Goal: Information Seeking & Learning: Check status

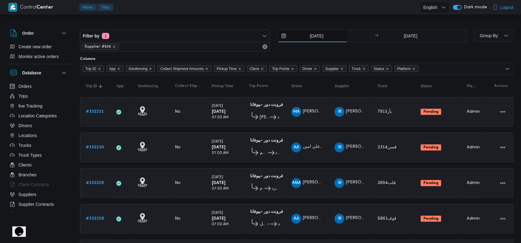
click at [309, 35] on input "20/8/2025" at bounding box center [313, 36] width 70 height 12
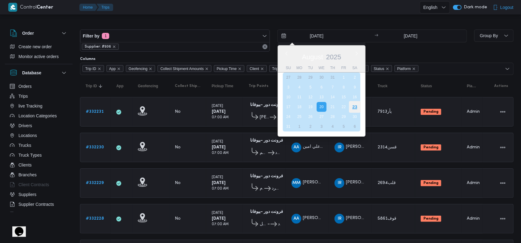
click at [354, 103] on div "23" at bounding box center [355, 107] width 12 height 12
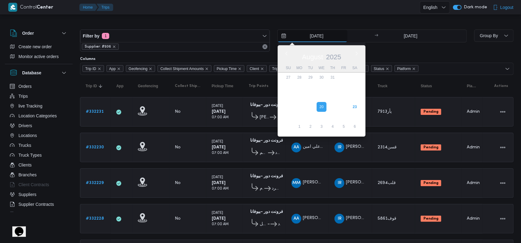
type input "[DATE]"
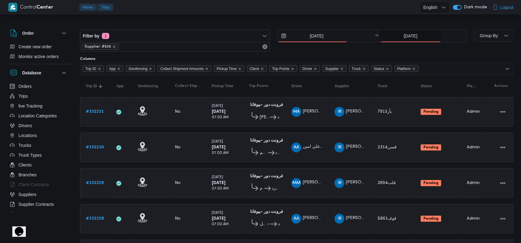
click at [404, 38] on input "20/8/2025" at bounding box center [410, 36] width 61 height 12
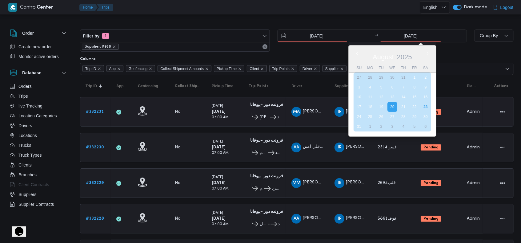
click at [425, 107] on div "23" at bounding box center [426, 107] width 10 height 10
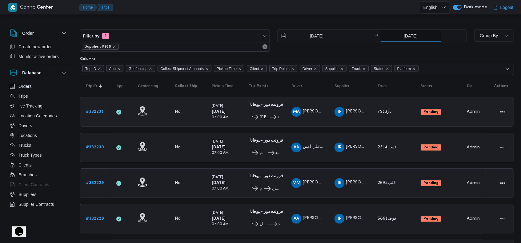
type input "[DATE]"
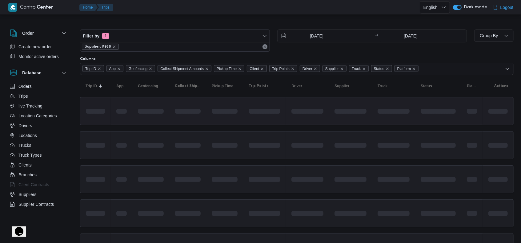
click at [234, 122] on td at bounding box center [224, 111] width 37 height 28
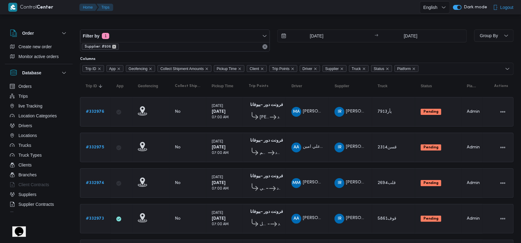
click at [114, 46] on icon "remove selected entity" at bounding box center [114, 47] width 4 height 4
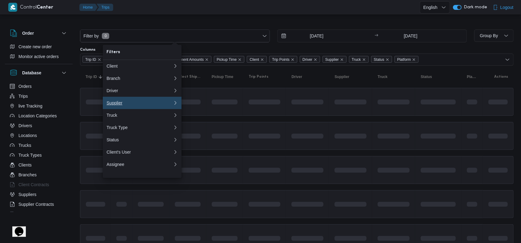
click at [127, 104] on div "Supplier" at bounding box center [139, 103] width 64 height 5
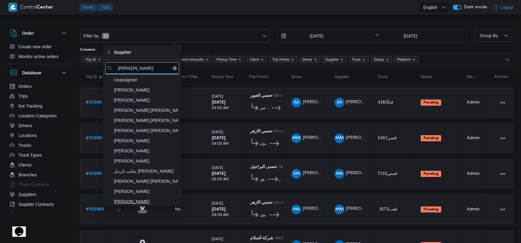
type input "عبدالقا"
click at [166, 203] on span "[PERSON_NAME]" at bounding box center [146, 201] width 64 height 7
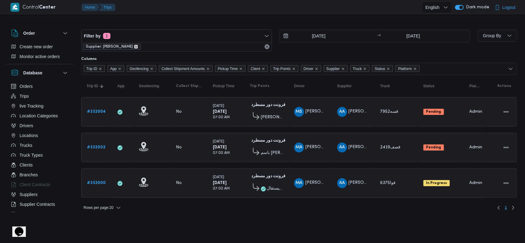
click at [138, 46] on icon "remove selected entity" at bounding box center [136, 47] width 4 height 4
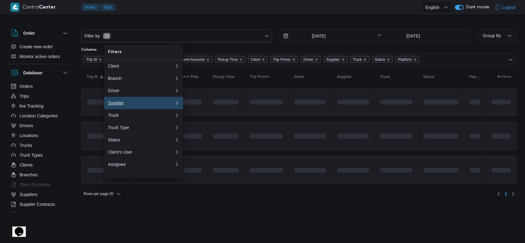
click at [121, 106] on div "Supplier" at bounding box center [140, 103] width 64 height 5
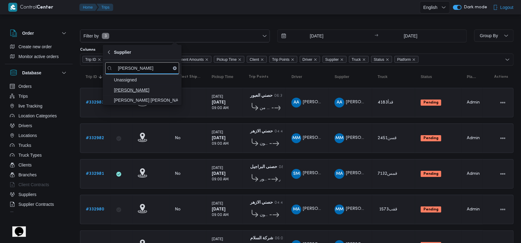
type input "[PERSON_NAME]"
click at [146, 92] on span "[PERSON_NAME]" at bounding box center [146, 90] width 64 height 7
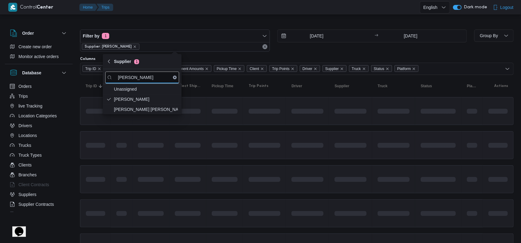
click at [306, 149] on div at bounding box center [307, 146] width 37 height 10
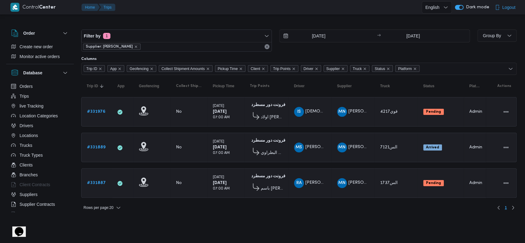
click at [141, 46] on span "Supplier: [PERSON_NAME]" at bounding box center [112, 47] width 58 height 6
click at [138, 46] on icon "remove selected entity" at bounding box center [136, 47] width 4 height 4
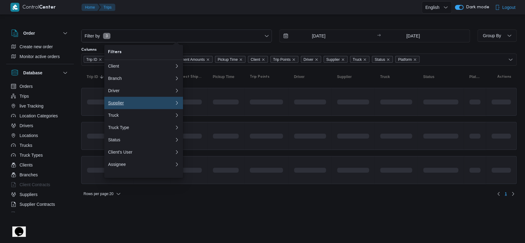
click at [142, 102] on button "Supplier 0" at bounding box center [143, 103] width 79 height 12
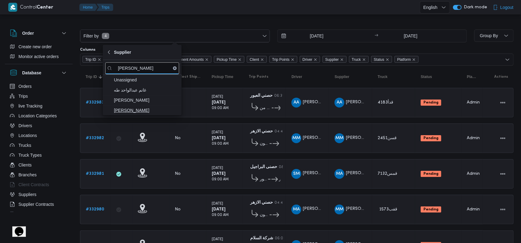
type input "عبدالواح"
click at [149, 110] on span "عبدالواحد محمد احمد مسعد" at bounding box center [146, 110] width 64 height 7
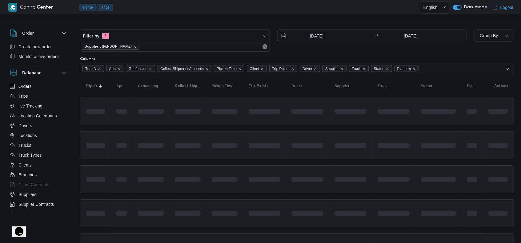
click at [272, 145] on span at bounding box center [283, 145] width 70 height 5
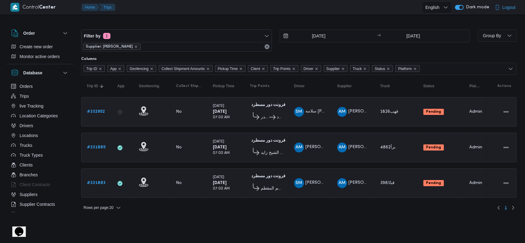
click at [95, 112] on b "# 332952" at bounding box center [96, 112] width 18 height 4
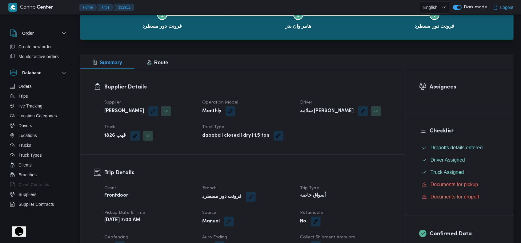
scroll to position [82, 0]
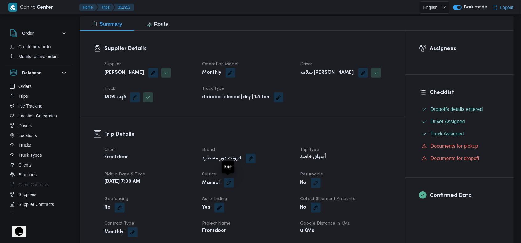
click at [229, 184] on button "button" at bounding box center [229, 183] width 10 height 10
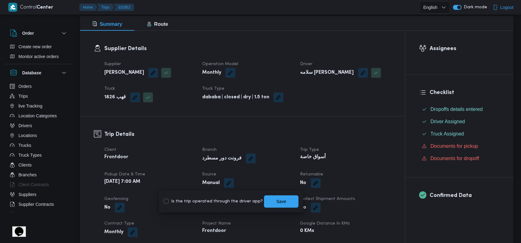
click at [208, 203] on label "Is the trip operated through the driver app?" at bounding box center [213, 201] width 99 height 7
checkbox input "true"
click at [283, 199] on span "Save" at bounding box center [281, 201] width 34 height 12
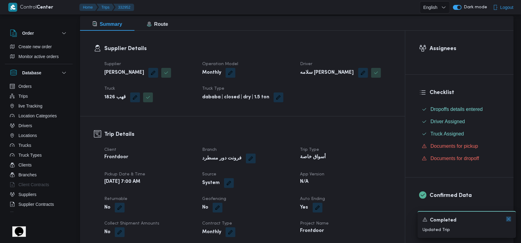
click at [511, 219] on icon "Dismiss toast" at bounding box center [508, 219] width 5 height 5
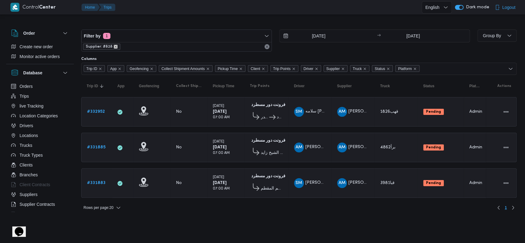
click at [115, 46] on icon "remove selected entity" at bounding box center [116, 47] width 2 height 2
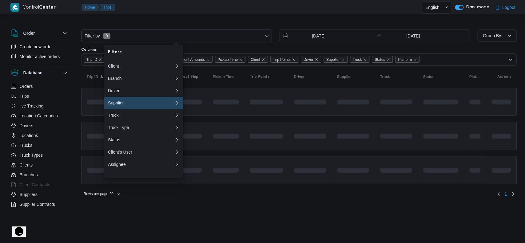
click at [128, 104] on div "Supplier" at bounding box center [140, 103] width 64 height 5
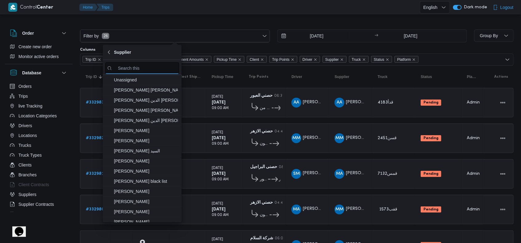
click at [135, 68] on input "search filters" at bounding box center [142, 68] width 74 height 12
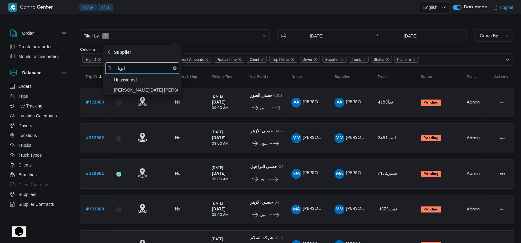
type input "ابوبا"
click at [149, 90] on span "[PERSON_NAME][DATE] [PERSON_NAME]" at bounding box center [146, 90] width 64 height 7
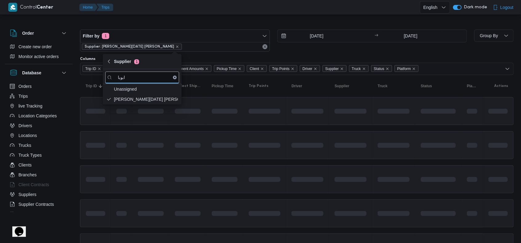
click at [333, 145] on div at bounding box center [350, 146] width 37 height 10
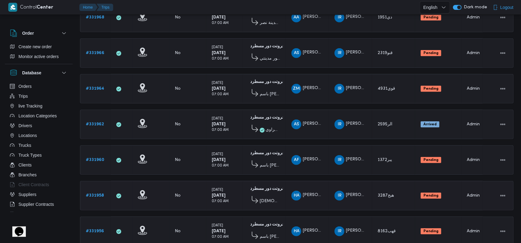
scroll to position [426, 0]
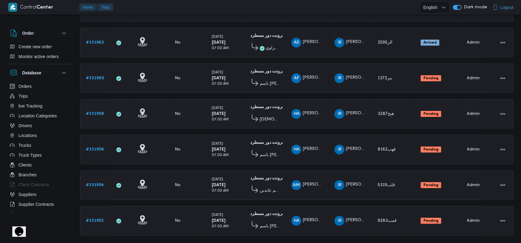
click at [99, 112] on b "# 331958" at bounding box center [95, 114] width 18 height 4
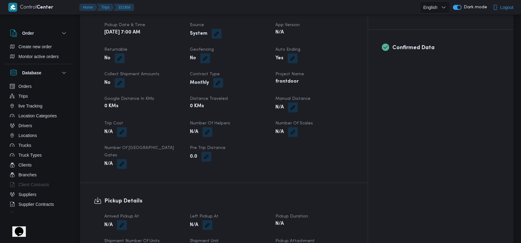
scroll to position [287, 0]
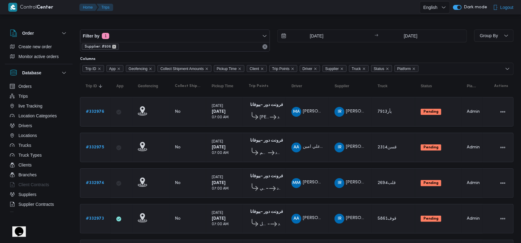
click at [113, 47] on icon "remove selected entity" at bounding box center [114, 47] width 4 height 4
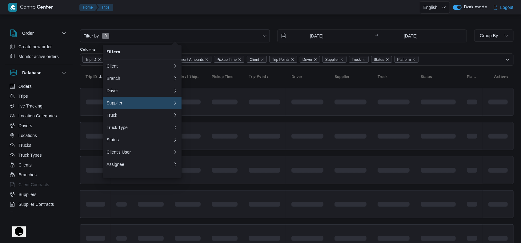
click at [123, 106] on div "Supplier" at bounding box center [139, 103] width 64 height 5
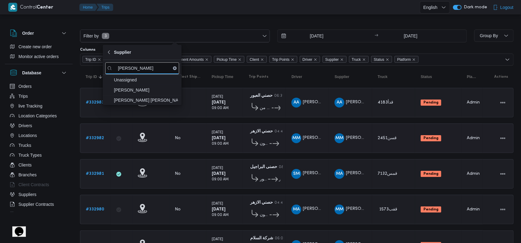
type input "محمد هان"
click at [142, 103] on span "محمد هاني محمد جوده محمود" at bounding box center [146, 100] width 64 height 7
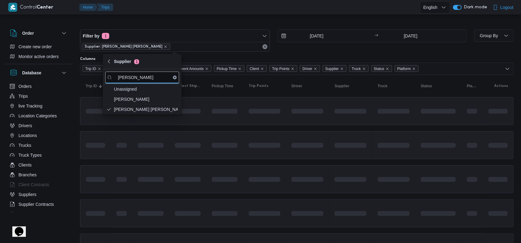
click at [288, 144] on td at bounding box center [307, 145] width 43 height 28
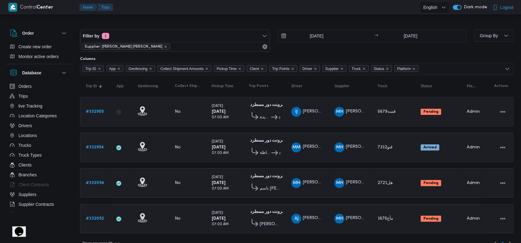
scroll to position [8, 0]
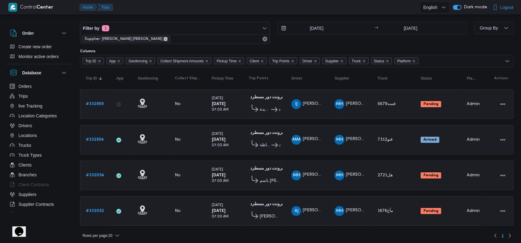
click at [164, 38] on icon "remove selected entity" at bounding box center [166, 39] width 4 height 4
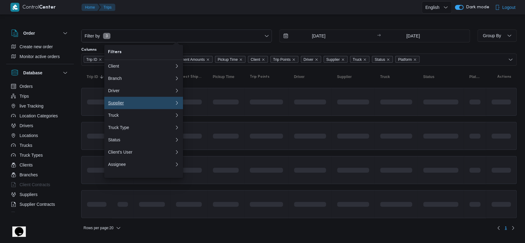
click at [148, 103] on div "Supplier" at bounding box center [140, 103] width 64 height 5
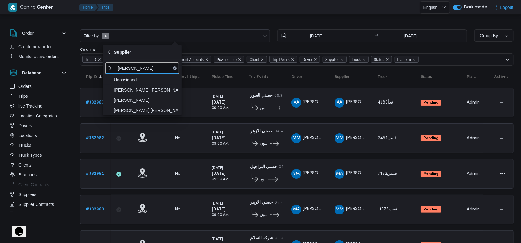
type input "شريف"
click at [160, 109] on span "شريف بدر عبد الحميد عبد المجيد بدر" at bounding box center [146, 110] width 64 height 7
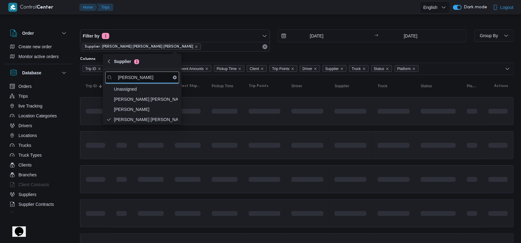
click at [282, 153] on div at bounding box center [264, 145] width 37 height 24
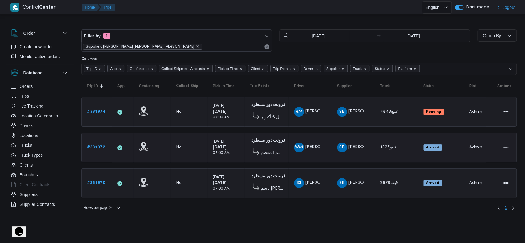
click at [392, 147] on span "قعو1527" at bounding box center [388, 148] width 16 height 4
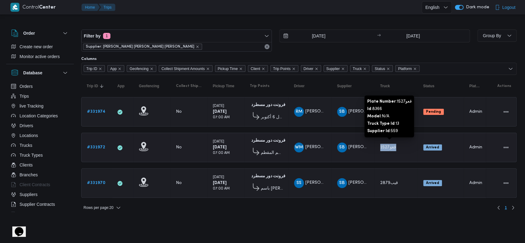
click at [392, 147] on span "قعو1527" at bounding box center [388, 148] width 16 height 4
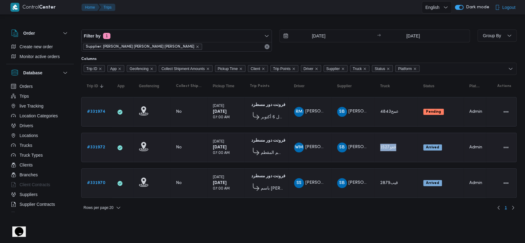
click at [400, 159] on td "Truck قعو1527" at bounding box center [396, 148] width 43 height 30
click at [387, 113] on span "عمج4843" at bounding box center [389, 112] width 18 height 4
click at [396, 127] on table "Trip ID Click to sort in ascending order App Click to sort in ascending order G…" at bounding box center [299, 139] width 436 height 129
click at [196, 48] on icon "remove selected entity" at bounding box center [198, 47] width 4 height 4
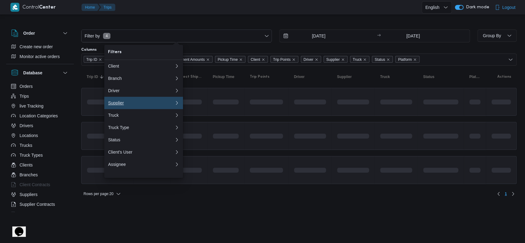
click at [126, 105] on div "Supplier" at bounding box center [140, 103] width 64 height 5
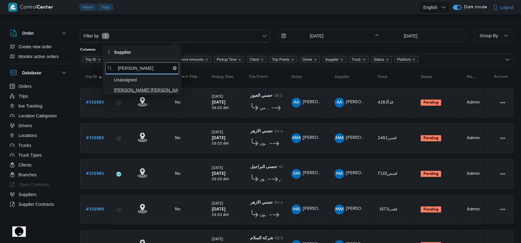
type input "احمد عزت"
click at [128, 95] on span "احمد عزت سيد دويش سليمان" at bounding box center [142, 90] width 74 height 10
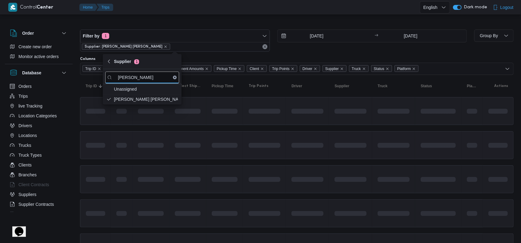
click at [235, 144] on span at bounding box center [210, 145] width 57 height 5
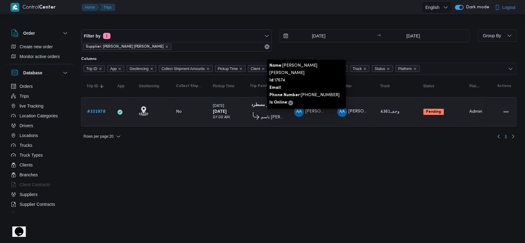
click at [314, 110] on span "احمد عزت سيد درويش سليمان" at bounding box center [341, 112] width 71 height 4
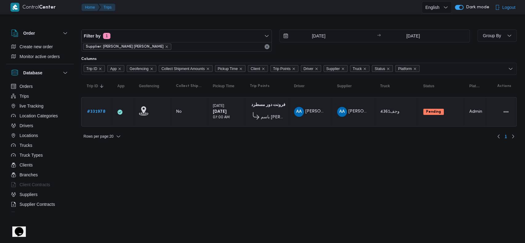
click at [328, 142] on div "Rows per page : 20 1" at bounding box center [299, 136] width 443 height 15
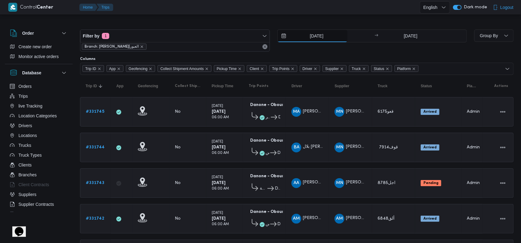
click at [325, 38] on input "19/8/2025" at bounding box center [313, 36] width 70 height 12
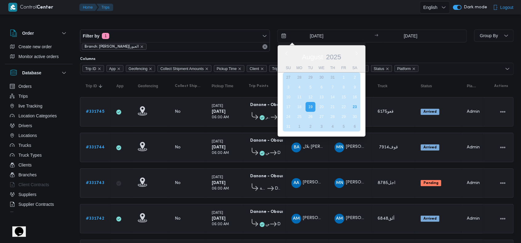
drag, startPoint x: 352, startPoint y: 107, endPoint x: 384, endPoint y: 69, distance: 48.9
click at [353, 107] on div "23" at bounding box center [355, 107] width 10 height 10
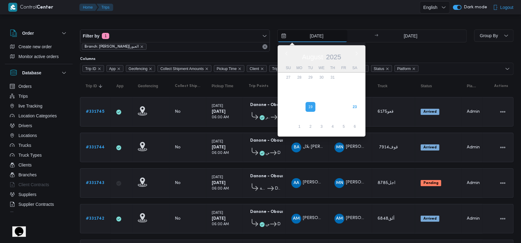
type input "[DATE]"
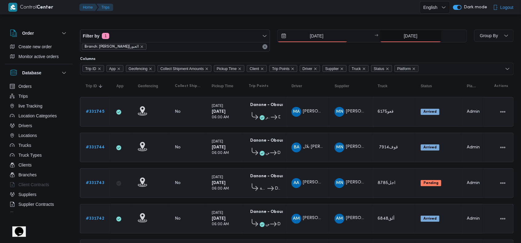
click at [406, 38] on input "19/8/2025" at bounding box center [410, 36] width 61 height 12
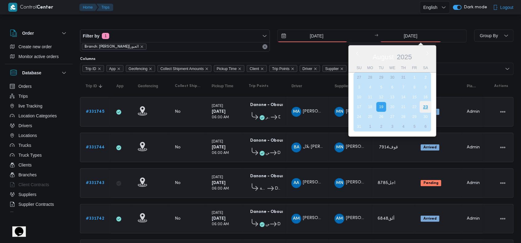
click at [424, 103] on div "23" at bounding box center [426, 107] width 12 height 12
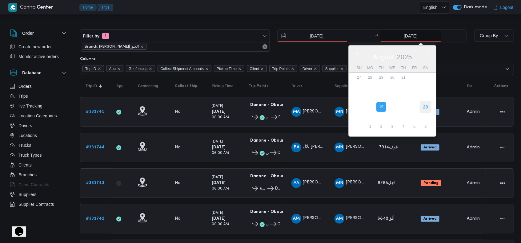
type input "[DATE]"
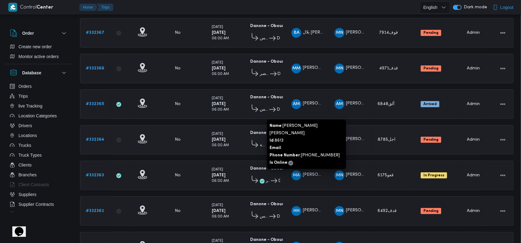
scroll to position [71, 0]
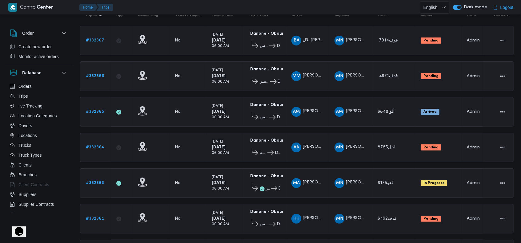
click at [90, 78] on link "# 332366" at bounding box center [95, 76] width 18 height 7
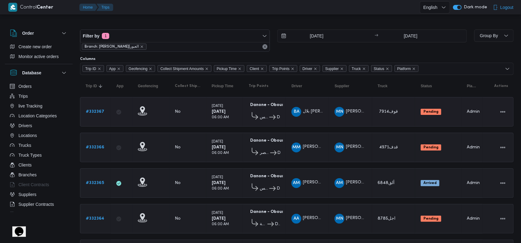
click at [103, 113] on b "# 332367" at bounding box center [95, 112] width 18 height 4
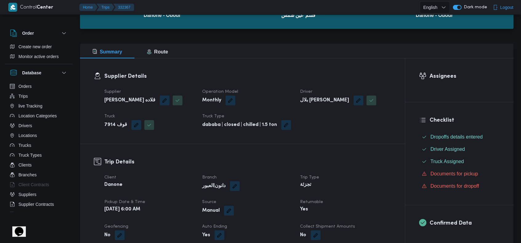
scroll to position [82, 0]
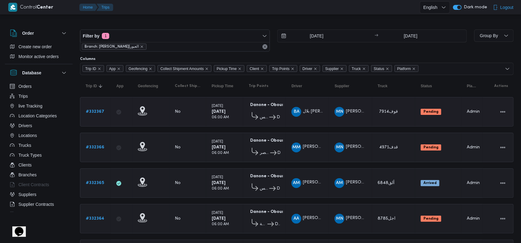
click at [95, 110] on b "# 332367" at bounding box center [95, 112] width 18 height 4
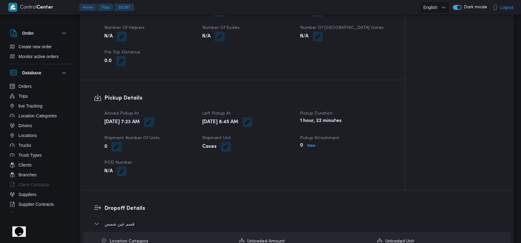
scroll to position [328, 0]
click at [154, 122] on button "button" at bounding box center [149, 121] width 10 height 10
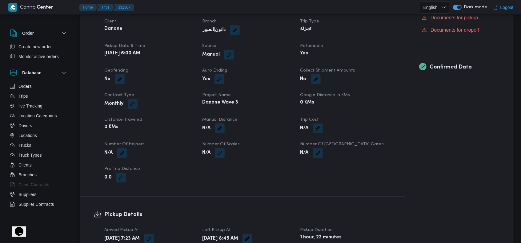
scroll to position [164, 0]
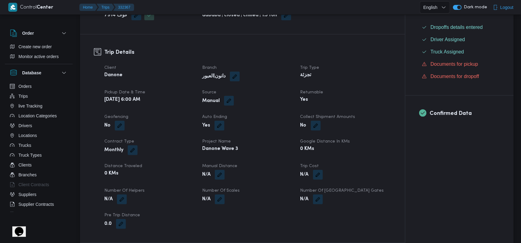
click at [227, 103] on button "button" at bounding box center [229, 101] width 10 height 10
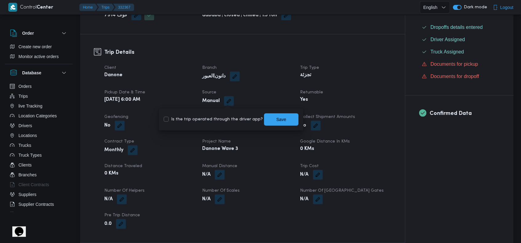
click at [218, 118] on label "Is the trip operated through the driver app?" at bounding box center [213, 119] width 99 height 7
checkbox input "true"
click at [276, 117] on span "Save" at bounding box center [281, 119] width 10 height 7
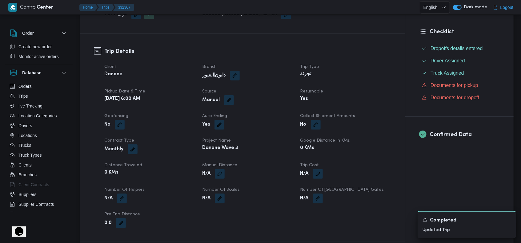
scroll to position [369, 0]
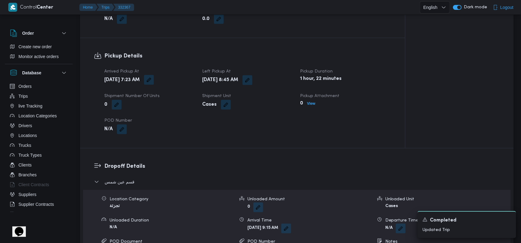
click at [154, 83] on button "button" at bounding box center [149, 80] width 10 height 10
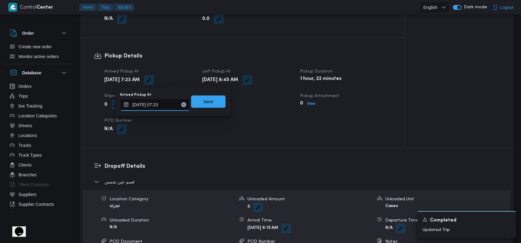
click at [180, 108] on input "23/08/2025 07:23" at bounding box center [155, 105] width 70 height 12
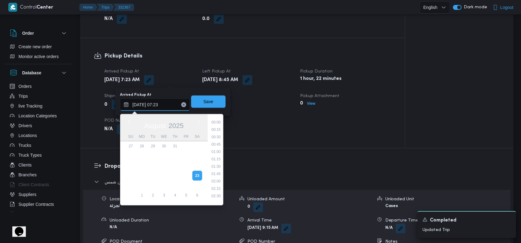
scroll to position [172, 0]
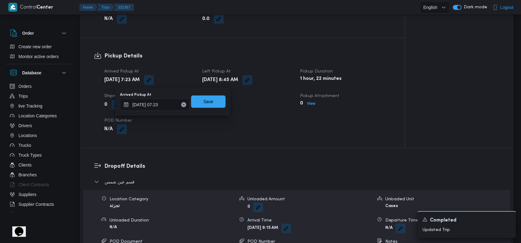
click at [181, 107] on button "Clear input" at bounding box center [183, 105] width 5 height 5
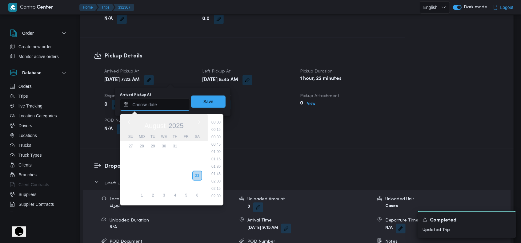
scroll to position [216, 0]
click at [202, 106] on span "Save" at bounding box center [208, 102] width 34 height 12
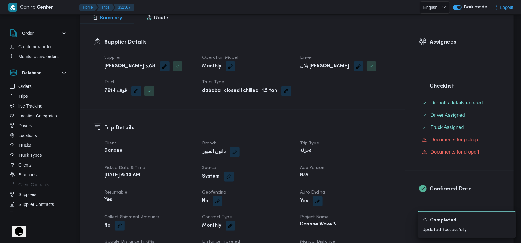
scroll to position [123, 0]
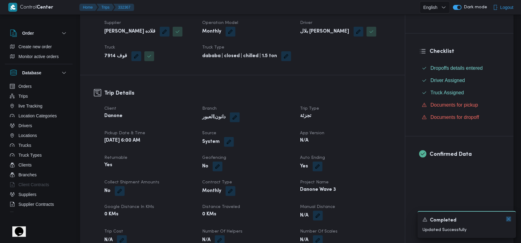
click at [509, 218] on icon "Dismiss toast" at bounding box center [508, 219] width 5 height 5
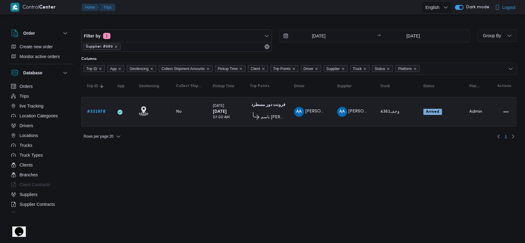
click at [116, 46] on span "Supplier: #989" at bounding box center [102, 47] width 38 height 6
click at [115, 46] on icon "remove selected entity" at bounding box center [116, 47] width 2 height 2
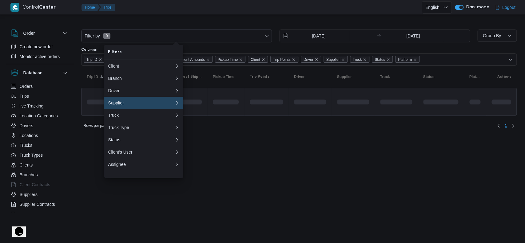
click at [138, 106] on div "Supplier" at bounding box center [140, 103] width 64 height 5
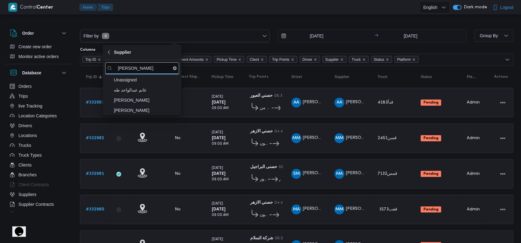
type input "[PERSON_NAME]"
click at [138, 111] on span "[PERSON_NAME]" at bounding box center [146, 110] width 64 height 7
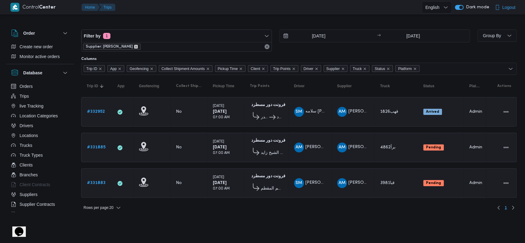
click at [137, 46] on icon "remove selected entity" at bounding box center [136, 47] width 2 height 2
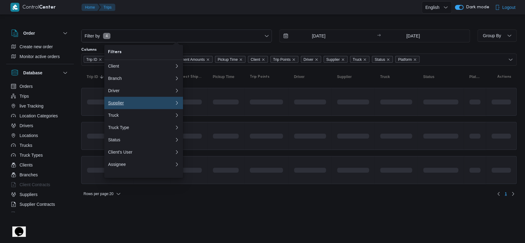
click at [137, 106] on div "Supplier" at bounding box center [140, 103] width 64 height 5
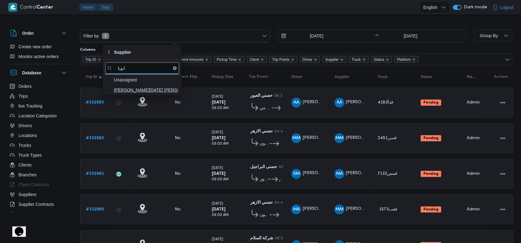
type input "ابوبا"
click at [157, 91] on span "[PERSON_NAME][DATE] [PERSON_NAME]" at bounding box center [146, 90] width 64 height 7
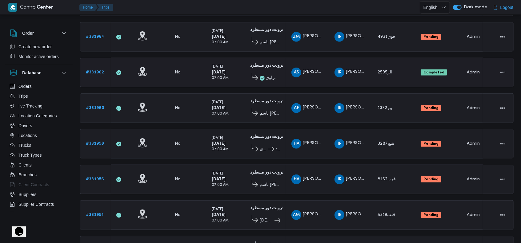
scroll to position [426, 0]
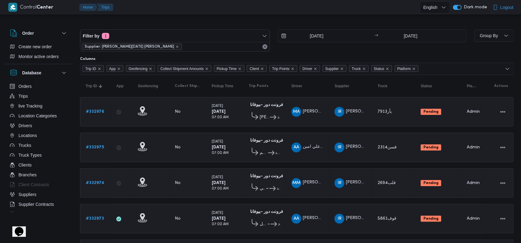
click at [324, 187] on div "MM محمود مصطفي محمد اسماعيل" at bounding box center [307, 183] width 37 height 15
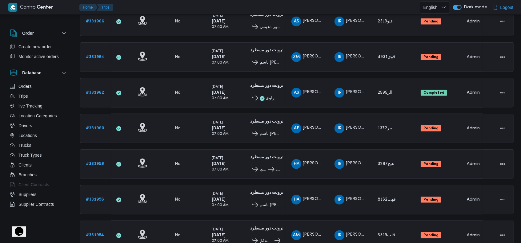
scroll to position [410, 0]
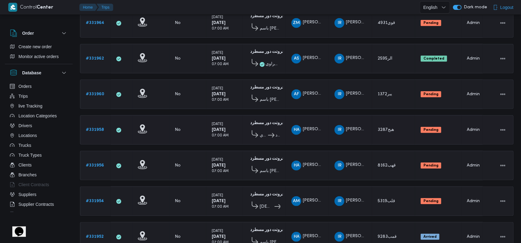
click at [102, 128] on b "# 331958" at bounding box center [95, 130] width 18 height 4
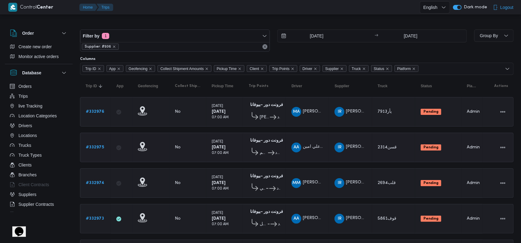
click at [427, 147] on b "Pending" at bounding box center [431, 148] width 15 height 4
click at [432, 154] on td "Status Pending" at bounding box center [438, 148] width 46 height 30
click at [429, 182] on b "Pending" at bounding box center [431, 184] width 15 height 4
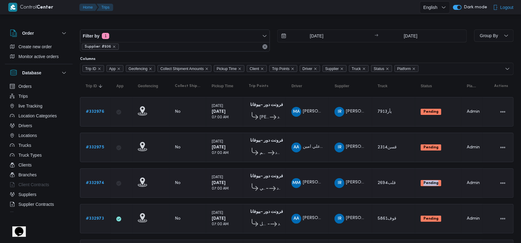
click at [436, 193] on td "Status Pending" at bounding box center [438, 184] width 46 height 30
click at [433, 110] on b "Pending" at bounding box center [431, 112] width 15 height 4
click at [434, 122] on td "Status Pending" at bounding box center [438, 112] width 46 height 30
click at [461, 186] on td "Status Pending" at bounding box center [438, 184] width 46 height 30
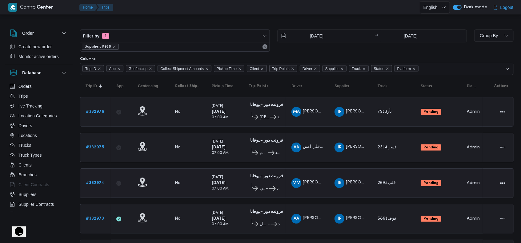
click at [461, 186] on td "Status Pending" at bounding box center [438, 184] width 46 height 30
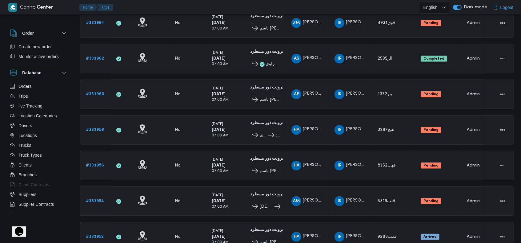
scroll to position [426, 0]
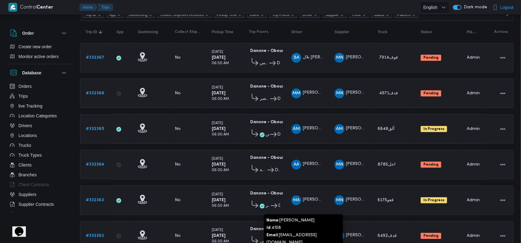
scroll to position [30, 0]
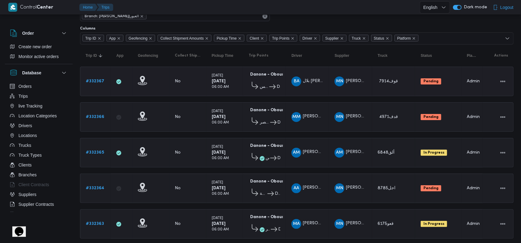
click at [95, 81] on b "# 332367" at bounding box center [95, 81] width 18 height 4
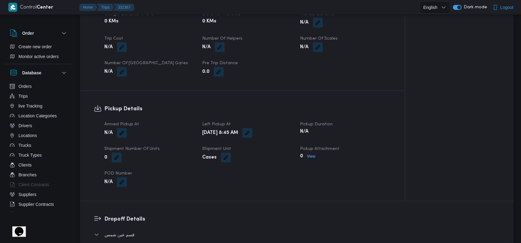
scroll to position [300, 0]
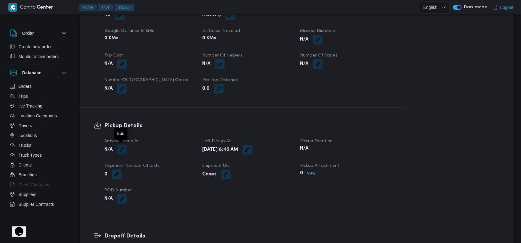
click at [118, 151] on button "button" at bounding box center [122, 150] width 10 height 10
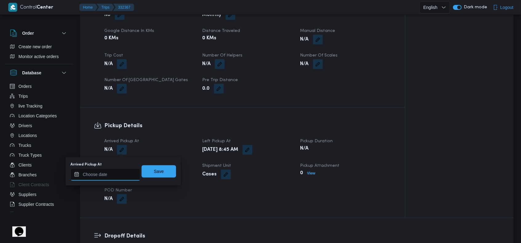
click at [118, 173] on input "Arrived Pickup At" at bounding box center [105, 175] width 70 height 12
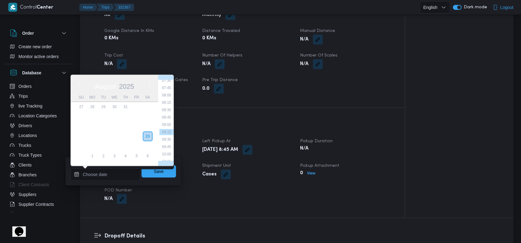
scroll to position [219, 0]
click at [171, 87] on li "07:30" at bounding box center [166, 86] width 14 height 6
type input "23/08/2025 07:30"
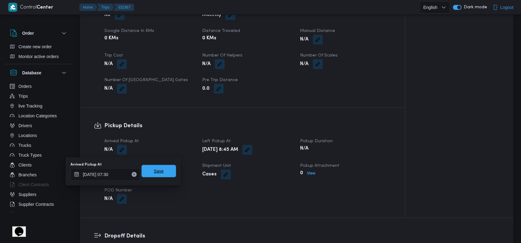
click at [154, 171] on span "Save" at bounding box center [159, 171] width 10 height 7
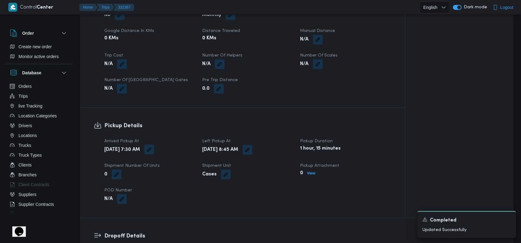
click at [154, 152] on button "button" at bounding box center [149, 150] width 10 height 10
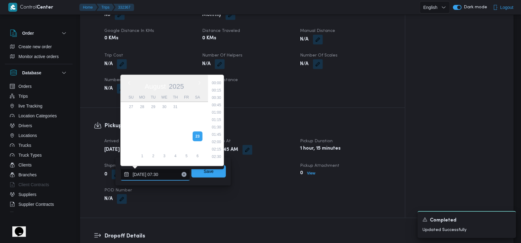
scroll to position [179, 0]
click at [163, 175] on input "23/08/2025 07:30" at bounding box center [155, 175] width 70 height 12
type input "23/08/2025 07:23"
click at [204, 174] on span "Save" at bounding box center [209, 171] width 10 height 7
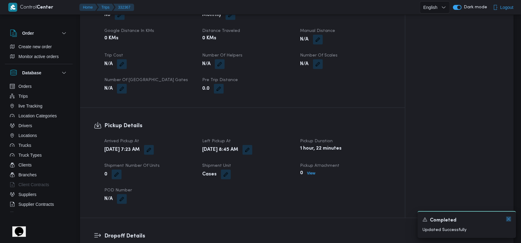
click at [509, 220] on icon "Dismiss toast" at bounding box center [508, 219] width 3 height 3
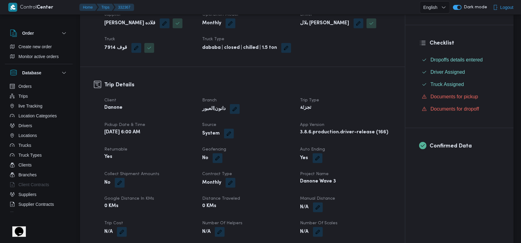
scroll to position [0, 0]
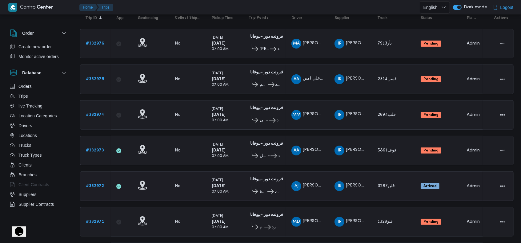
scroll to position [16, 0]
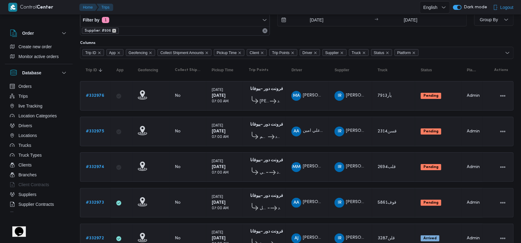
click at [113, 31] on icon "remove selected entity" at bounding box center [114, 31] width 4 height 4
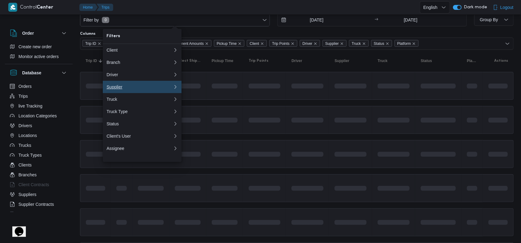
click at [131, 89] on div "Supplier" at bounding box center [139, 87] width 64 height 5
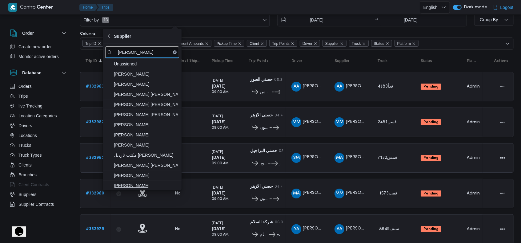
type input "عبدالقا"
click at [168, 181] on span "عبدالقادر عادل عبدالقادر الحسيني" at bounding box center [142, 186] width 74 height 10
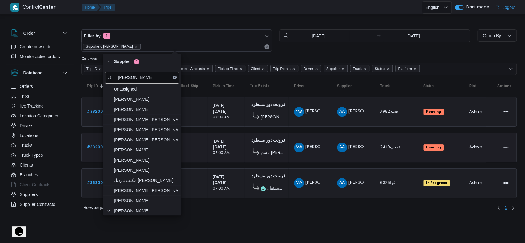
click at [343, 135] on td "Supplier AA عبدالقادر عادل عبدالقادر الحسيني" at bounding box center [353, 148] width 43 height 30
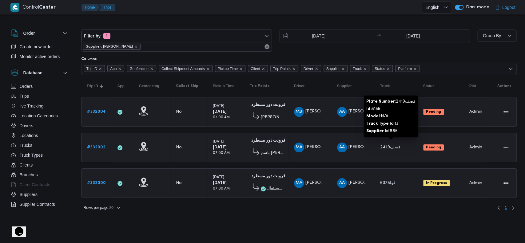
click at [393, 148] on span "قصف2419" at bounding box center [390, 148] width 20 height 4
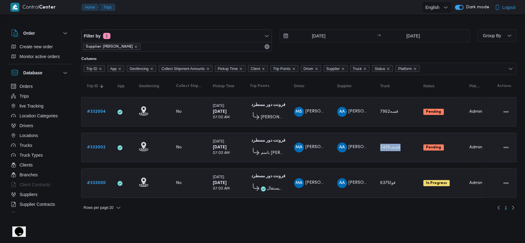
click at [391, 155] on td "Truck قصف2419" at bounding box center [396, 148] width 43 height 30
click at [138, 46] on icon "remove selected entity" at bounding box center [136, 47] width 4 height 4
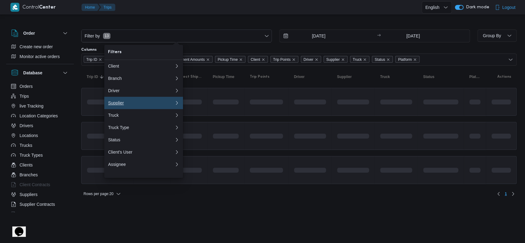
click at [128, 105] on div "Supplier" at bounding box center [140, 103] width 64 height 5
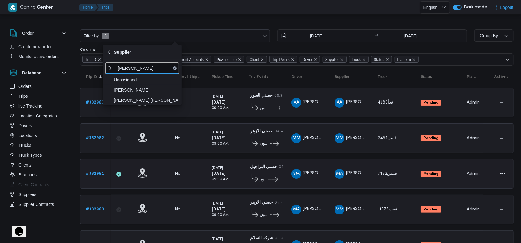
type input "محمد ناص"
click at [139, 93] on span "محمد ناصر كامل عباس" at bounding box center [146, 90] width 64 height 7
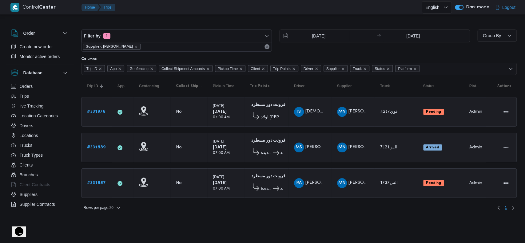
click at [309, 226] on html "Control Center Home Trips English عربي Dark mode Logout Order Create new order …" at bounding box center [262, 121] width 525 height 243
click at [138, 47] on icon "remove selected entity" at bounding box center [136, 47] width 4 height 4
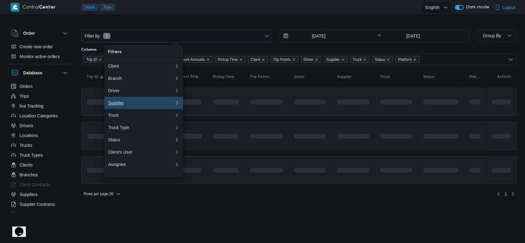
click at [137, 104] on div "Supplier" at bounding box center [140, 103] width 64 height 5
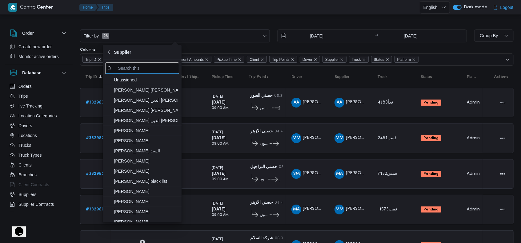
click at [311, 167] on div "SM سالم محمد عبداللطيف سالم" at bounding box center [307, 174] width 37 height 15
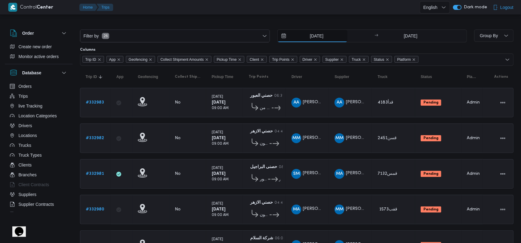
click at [316, 38] on input "[DATE]" at bounding box center [313, 36] width 70 height 12
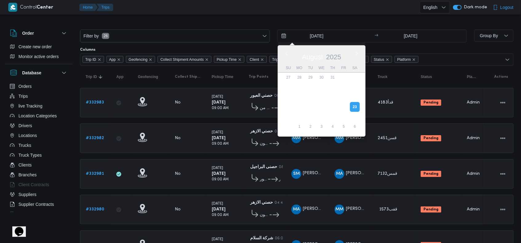
click at [442, 46] on div "Filter by 26 23/8/2025 Previous Month Next month August 2025 August 2025 Su Mo …" at bounding box center [273, 36] width 394 height 20
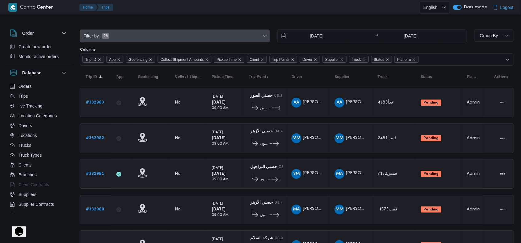
click at [137, 39] on span "Filter by 26" at bounding box center [174, 36] width 189 height 12
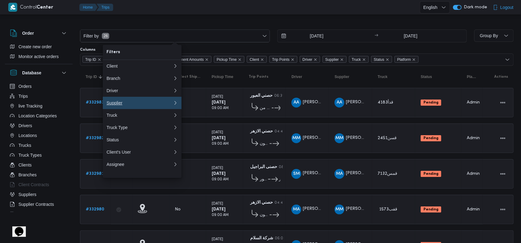
click at [136, 106] on div "Supplier" at bounding box center [139, 103] width 64 height 5
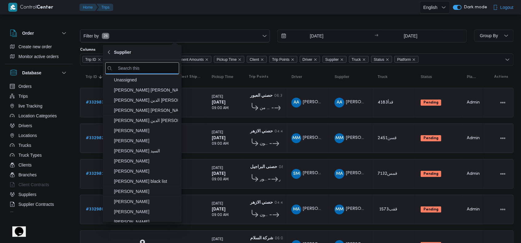
click at [315, 144] on div "MM محمد منيب محمد عبدالمقصود" at bounding box center [307, 138] width 37 height 15
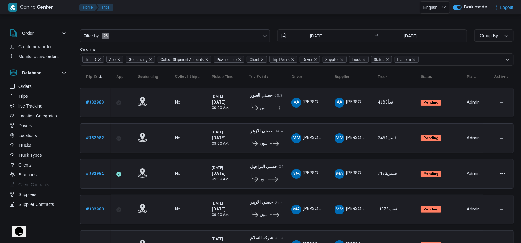
click at [209, 30] on div "Filter by 26" at bounding box center [175, 36] width 190 height 13
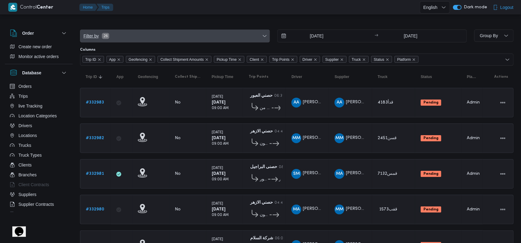
click at [202, 40] on span "Filter by 26" at bounding box center [174, 36] width 189 height 12
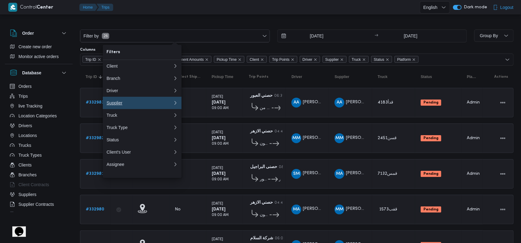
click at [121, 106] on div "Supplier" at bounding box center [139, 103] width 64 height 5
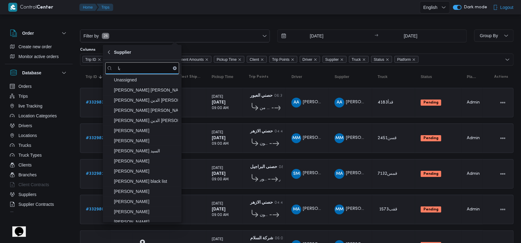
type input "ب"
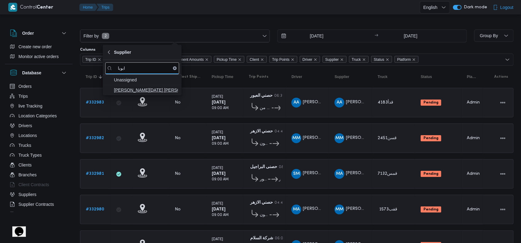
type input "ابوبا"
click at [158, 95] on span "[PERSON_NAME][DATE] [PERSON_NAME]" at bounding box center [142, 90] width 74 height 10
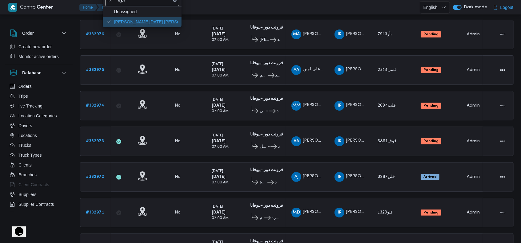
scroll to position [164, 0]
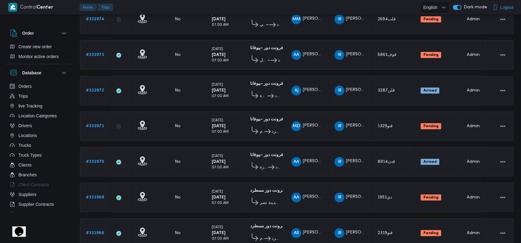
click at [351, 165] on table "Trip ID Click to sort in ascending order App Click to sort in ascending order G…" at bounding box center [297, 207] width 434 height 593
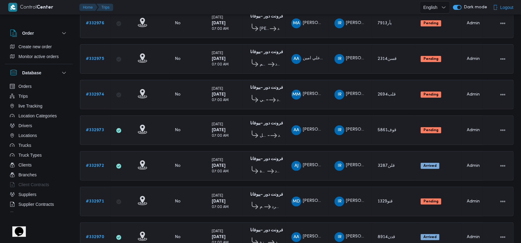
scroll to position [0, 0]
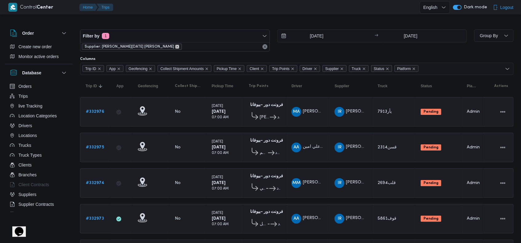
click at [175, 46] on icon "remove selected entity" at bounding box center [177, 47] width 4 height 4
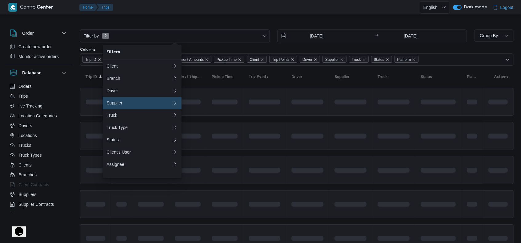
click at [135, 106] on div "Supplier" at bounding box center [139, 103] width 64 height 5
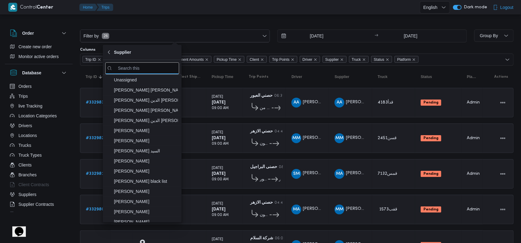
type input "ا"
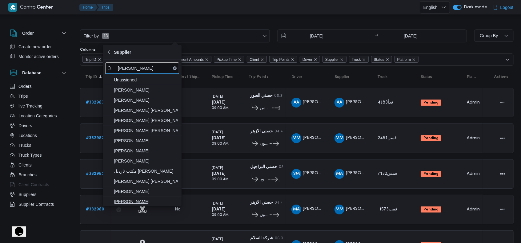
type input "عبدالقا"
click at [150, 201] on span "[PERSON_NAME]" at bounding box center [146, 201] width 64 height 7
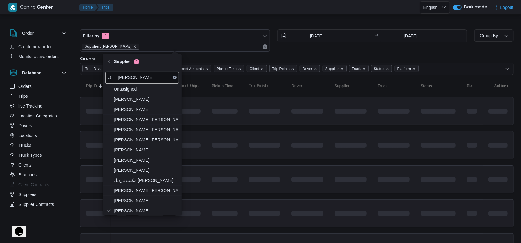
click at [251, 200] on td at bounding box center [264, 214] width 43 height 28
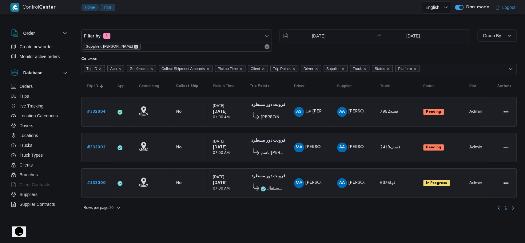
click at [138, 46] on icon "remove selected entity" at bounding box center [136, 47] width 4 height 4
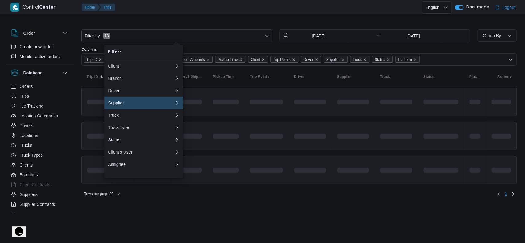
click at [150, 106] on div "Supplier" at bounding box center [140, 103] width 64 height 5
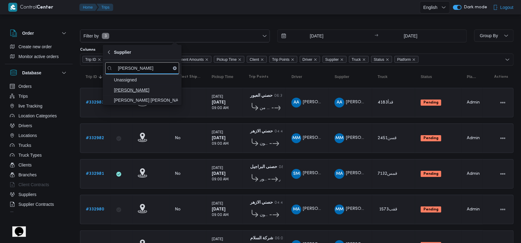
type input "[PERSON_NAME]"
click at [149, 91] on span "[PERSON_NAME]" at bounding box center [146, 90] width 64 height 7
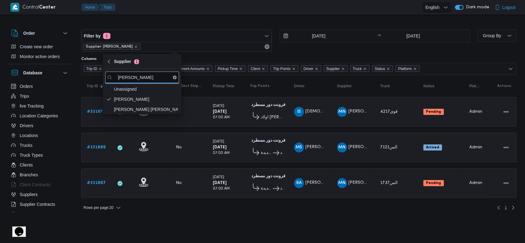
click at [235, 151] on div "Saturday 23/8/2025 07:00 AM" at bounding box center [226, 148] width 31 height 22
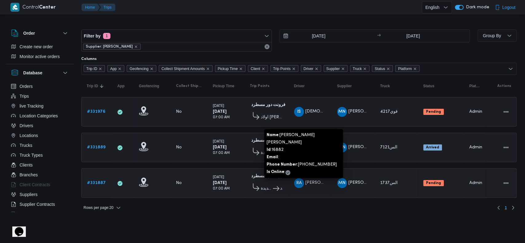
click at [298, 180] on span "RA" at bounding box center [299, 184] width 6 height 10
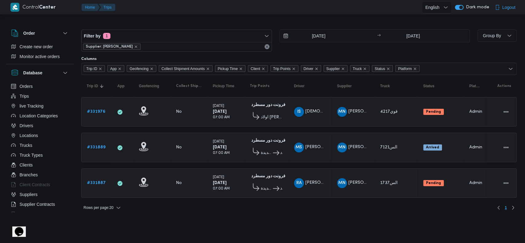
click at [310, 192] on td "Driver RA راشد احمد شيخ ادريس عمر" at bounding box center [310, 184] width 43 height 30
click at [313, 181] on span "[PERSON_NAME] [PERSON_NAME]" at bounding box center [341, 183] width 71 height 4
click at [318, 191] on td "Driver RA راشد احمد شيخ ادريس عمر" at bounding box center [310, 184] width 43 height 30
click at [317, 183] on span "RA راشد احمد شيخ ادريس عمر" at bounding box center [310, 184] width 32 height 10
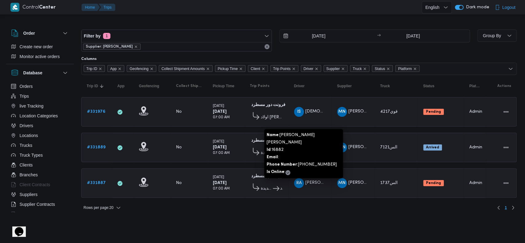
click at [316, 181] on span "[PERSON_NAME] [PERSON_NAME]" at bounding box center [341, 183] width 71 height 4
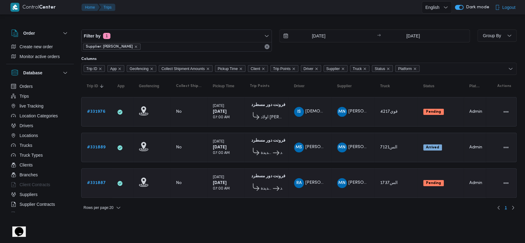
click at [324, 193] on td "Driver RA راشد احمد شيخ ادريس عمر" at bounding box center [310, 184] width 43 height 30
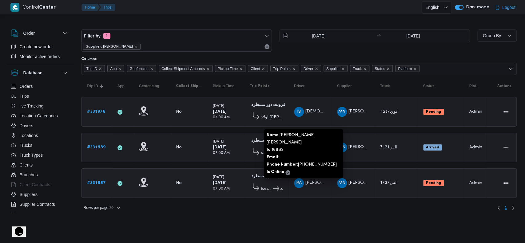
click at [313, 181] on span "[PERSON_NAME] [PERSON_NAME]" at bounding box center [341, 183] width 71 height 4
click at [321, 187] on div "RA راشد احمد شيخ ادريس عمر" at bounding box center [310, 183] width 37 height 15
click at [317, 182] on span "[PERSON_NAME] [PERSON_NAME]" at bounding box center [341, 183] width 71 height 4
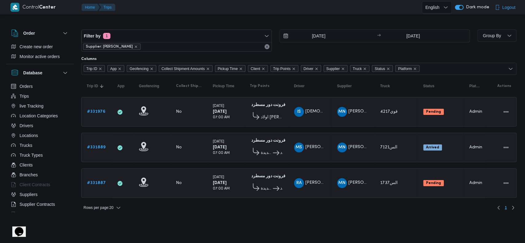
click at [324, 201] on div "Rows per page : 20 1" at bounding box center [299, 208] width 443 height 15
click at [426, 182] on b "Pending" at bounding box center [433, 184] width 15 height 4
click at [359, 207] on div "Rows per page : 20 1" at bounding box center [299, 208] width 443 height 15
click at [276, 203] on div "Rows per page : 20 1" at bounding box center [299, 208] width 443 height 15
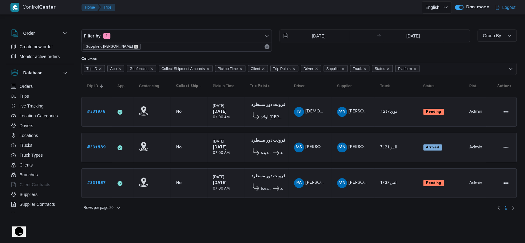
click at [138, 48] on icon "remove selected entity" at bounding box center [136, 47] width 4 height 4
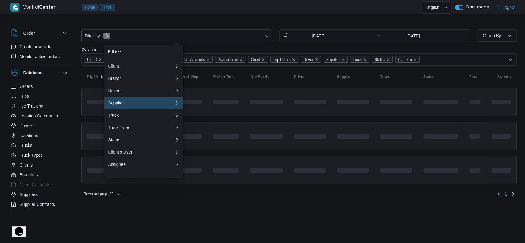
click at [125, 103] on div "Supplier" at bounding box center [140, 103] width 64 height 5
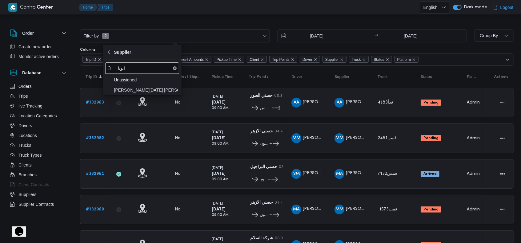
type input "ابوبا"
click at [148, 92] on span "[PERSON_NAME][DATE] [PERSON_NAME]" at bounding box center [146, 90] width 64 height 7
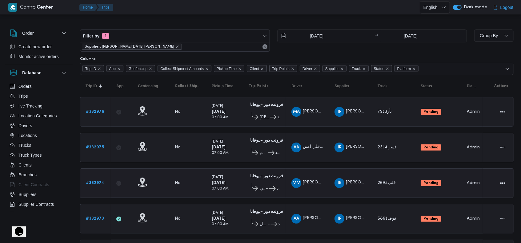
click at [317, 176] on div "MM محمود مصطفي محمد اسماعيل" at bounding box center [307, 183] width 37 height 15
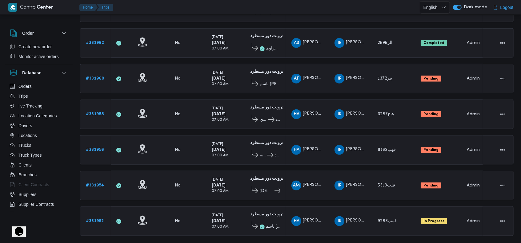
scroll to position [426, 0]
click at [95, 111] on link "# 331958" at bounding box center [95, 114] width 18 height 7
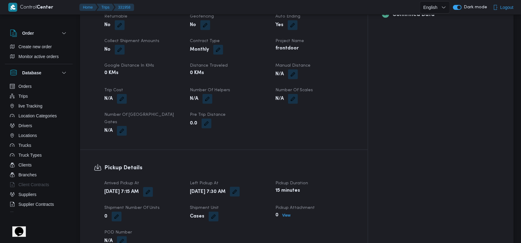
scroll to position [287, 0]
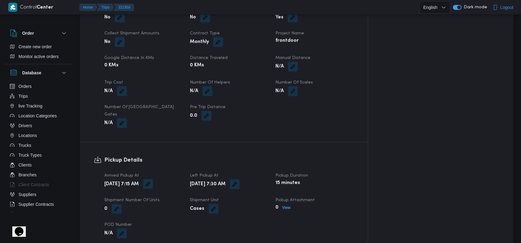
click at [153, 179] on button "button" at bounding box center [148, 184] width 10 height 10
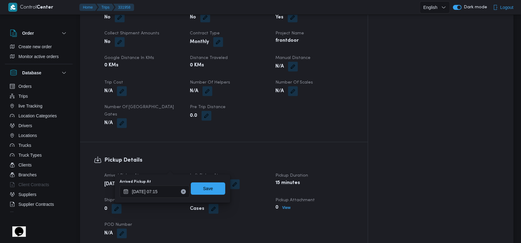
click at [181, 194] on button "Clear input" at bounding box center [183, 192] width 5 height 5
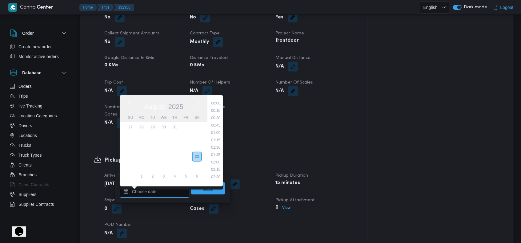
scroll to position [246, 0]
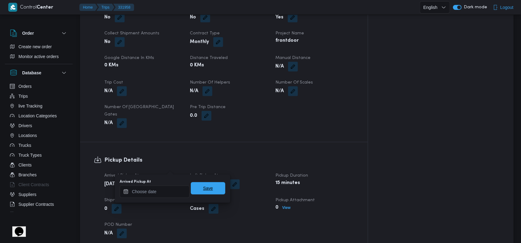
click at [195, 192] on span "Save" at bounding box center [208, 189] width 34 height 12
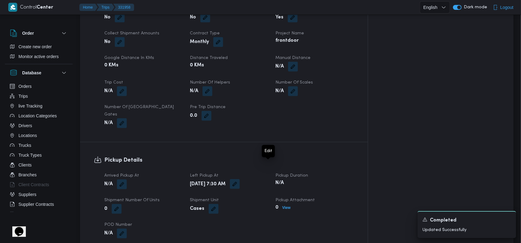
click at [240, 179] on button "button" at bounding box center [235, 184] width 10 height 10
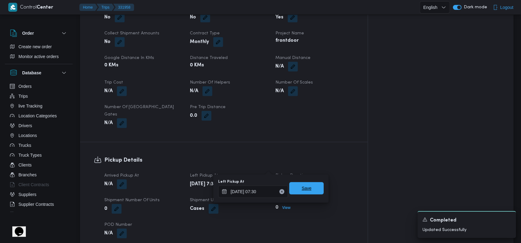
drag, startPoint x: 278, startPoint y: 193, endPoint x: 316, endPoint y: 190, distance: 38.3
click at [281, 192] on icon "Clear input" at bounding box center [282, 192] width 2 height 2
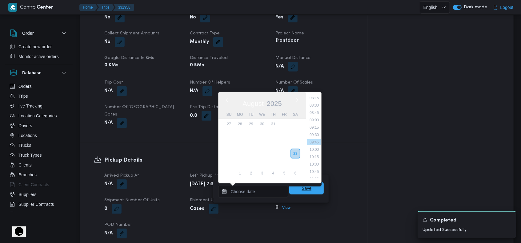
click at [306, 189] on span "Save" at bounding box center [307, 188] width 10 height 7
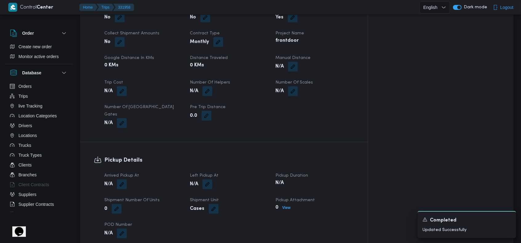
click at [269, 204] on div "Cases" at bounding box center [228, 209] width 79 height 11
click at [510, 219] on icon "Dismiss toast" at bounding box center [508, 219] width 5 height 5
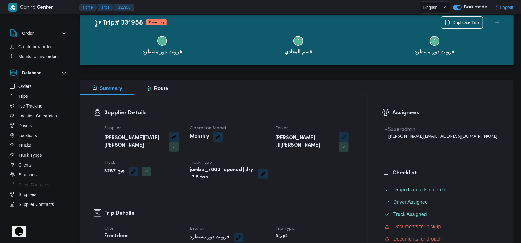
scroll to position [0, 0]
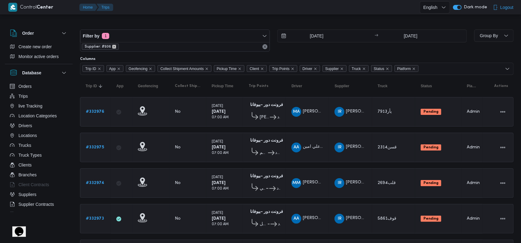
click at [112, 48] on icon "remove selected entity" at bounding box center [114, 47] width 4 height 4
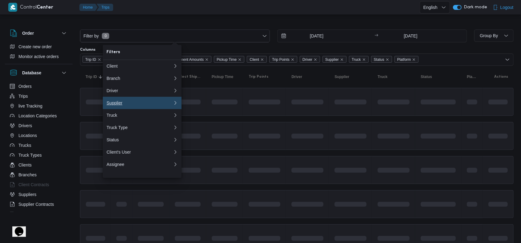
click at [145, 106] on div "Supplier" at bounding box center [139, 103] width 64 height 5
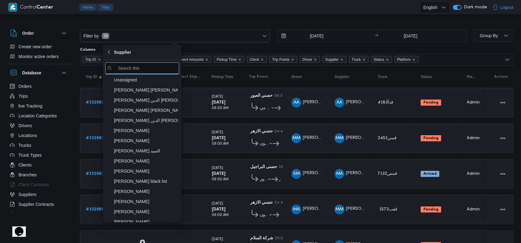
click at [260, 143] on span "حصني -شيراتون" at bounding box center [264, 143] width 9 height 7
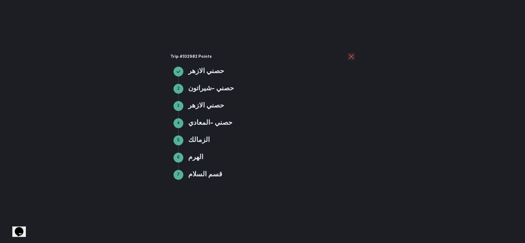
click at [351, 54] on button "close" at bounding box center [351, 56] width 7 height 7
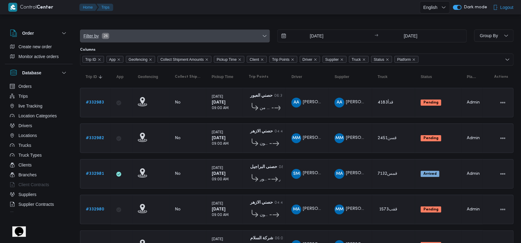
click at [149, 35] on span "Filter by 26" at bounding box center [174, 36] width 189 height 12
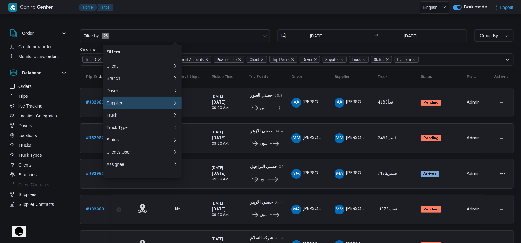
click at [137, 105] on div "Supplier" at bounding box center [139, 103] width 64 height 5
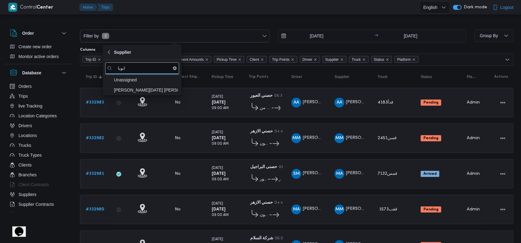
type input "ابوبا"
click at [150, 92] on span "[PERSON_NAME][DATE] [PERSON_NAME]" at bounding box center [146, 90] width 64 height 7
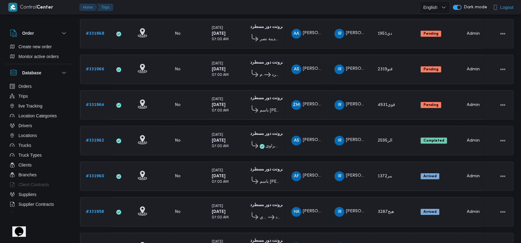
scroll to position [426, 0]
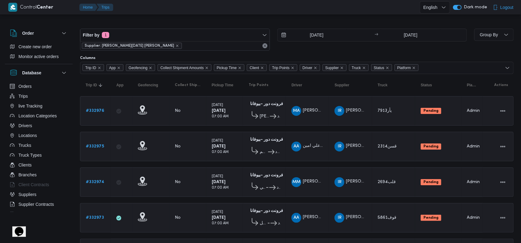
scroll to position [0, 0]
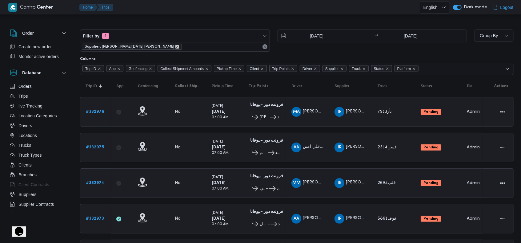
drag, startPoint x: 158, startPoint y: 45, endPoint x: 169, endPoint y: 58, distance: 17.2
click at [175, 45] on icon "remove selected entity" at bounding box center [177, 47] width 4 height 4
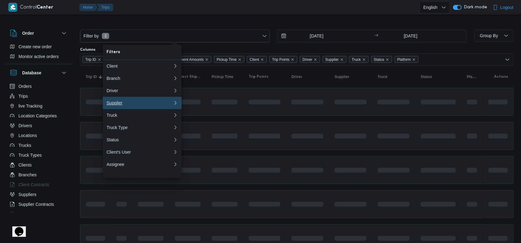
click at [128, 105] on div "Supplier" at bounding box center [139, 103] width 64 height 5
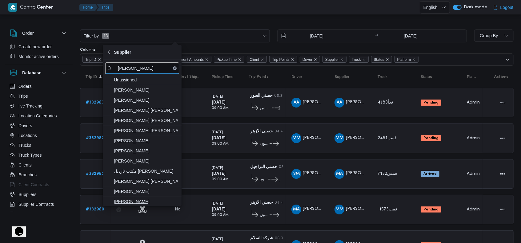
type input "عبدالقا"
click at [167, 199] on span "[PERSON_NAME]" at bounding box center [146, 201] width 64 height 7
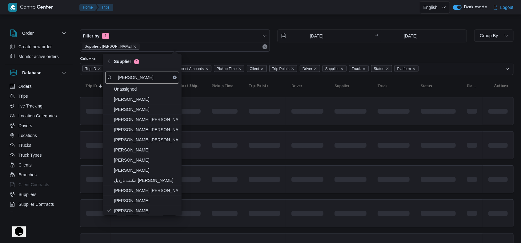
click at [296, 132] on td at bounding box center [307, 145] width 43 height 28
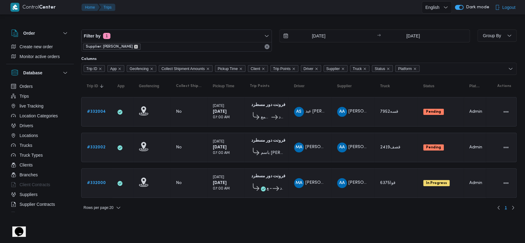
click at [138, 46] on icon "remove selected entity" at bounding box center [136, 47] width 4 height 4
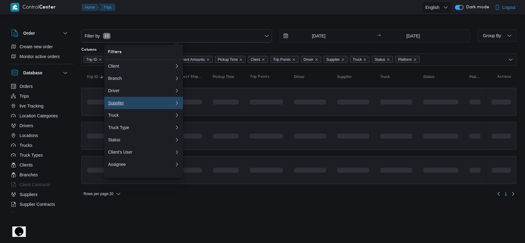
click at [146, 106] on div "Supplier" at bounding box center [140, 103] width 64 height 5
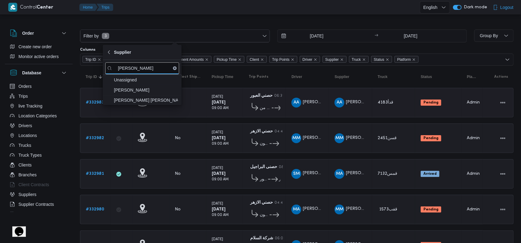
type input "[PERSON_NAME]"
click at [135, 92] on span "[PERSON_NAME]" at bounding box center [146, 90] width 64 height 7
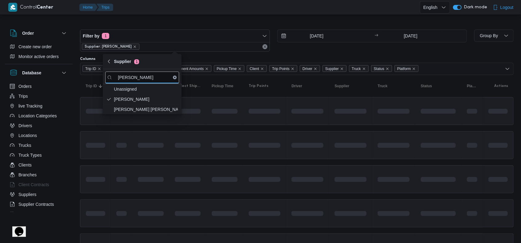
click at [298, 151] on td at bounding box center [307, 145] width 43 height 28
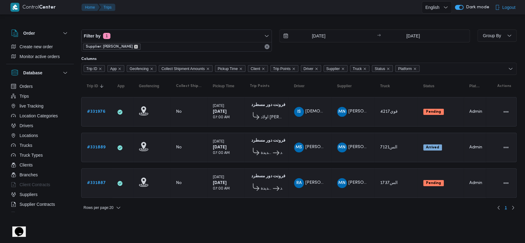
click at [138, 47] on icon "remove selected entity" at bounding box center [136, 47] width 4 height 4
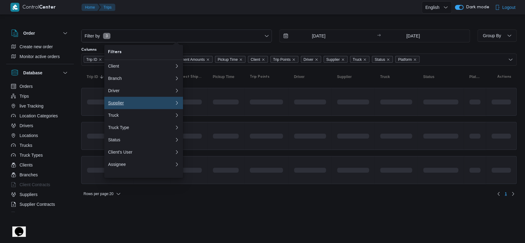
click at [131, 106] on div "Supplier" at bounding box center [140, 103] width 64 height 5
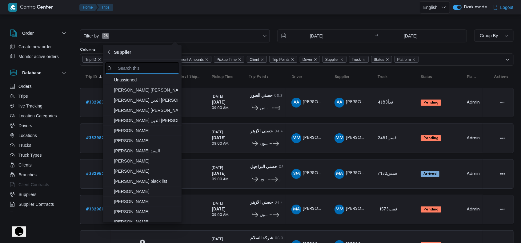
click at [151, 68] on input "search filters" at bounding box center [142, 68] width 74 height 12
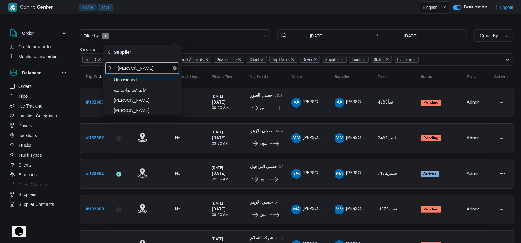
type input "عبدالواحد"
click at [158, 110] on span "عبدالواحد محمد احمد مسعد" at bounding box center [146, 110] width 64 height 7
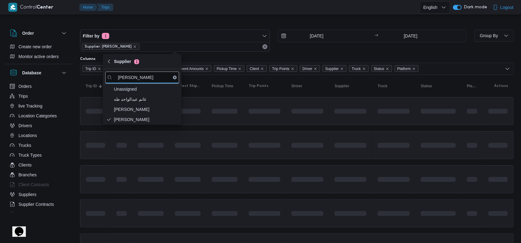
click at [263, 138] on span at bounding box center [265, 145] width 32 height 19
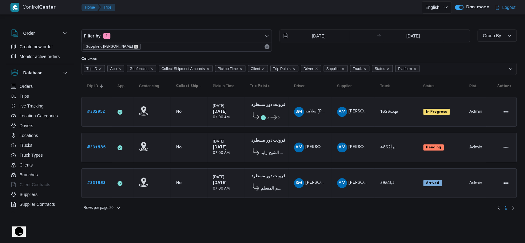
click at [137, 46] on icon "remove selected entity" at bounding box center [136, 47] width 2 height 2
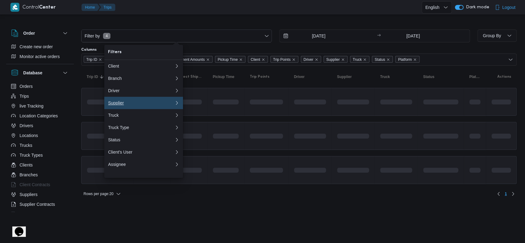
click at [138, 106] on div "Supplier" at bounding box center [140, 103] width 64 height 5
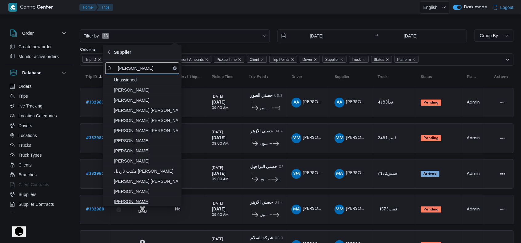
type input "عبدالقا"
drag, startPoint x: 141, startPoint y: 199, endPoint x: 187, endPoint y: 196, distance: 46.2
click at [141, 200] on span "[PERSON_NAME]" at bounding box center [146, 201] width 64 height 7
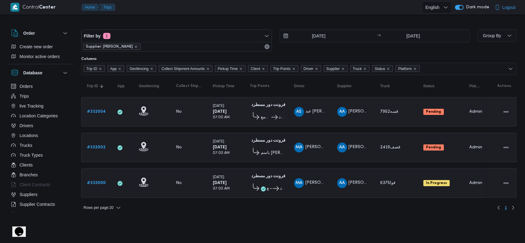
click at [102, 110] on b "# 332004" at bounding box center [96, 112] width 19 height 4
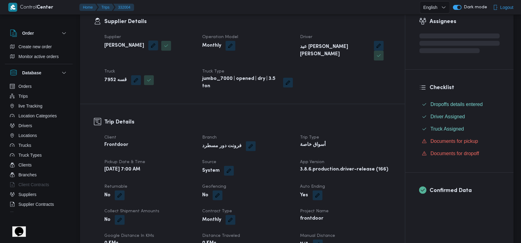
scroll to position [287, 0]
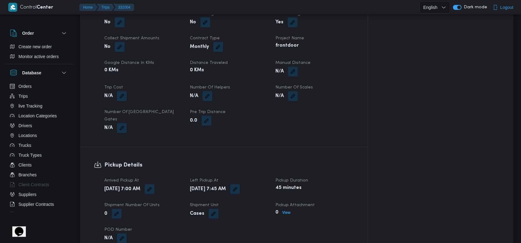
click at [155, 185] on span at bounding box center [148, 190] width 13 height 10
click at [155, 184] on button "button" at bounding box center [150, 189] width 10 height 10
drag, startPoint x: 179, startPoint y: 191, endPoint x: 187, endPoint y: 192, distance: 8.2
click at [183, 191] on icon "Clear input" at bounding box center [184, 192] width 2 height 2
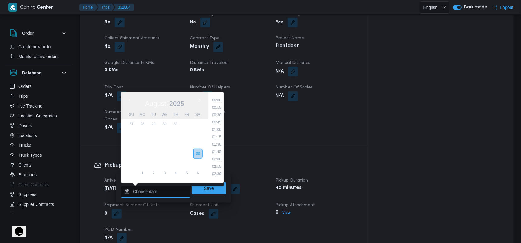
scroll to position [253, 0]
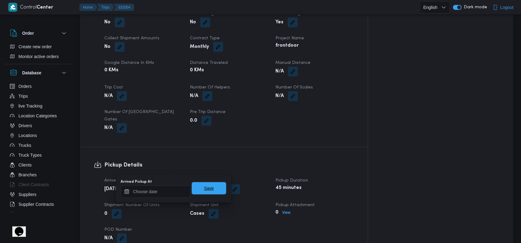
click at [205, 192] on span "Save" at bounding box center [209, 188] width 10 height 7
click at [240, 184] on button "button" at bounding box center [235, 189] width 10 height 10
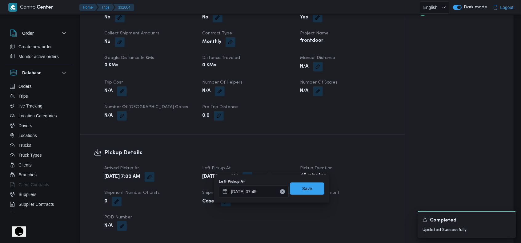
click at [280, 193] on button "Clear input" at bounding box center [282, 192] width 5 height 5
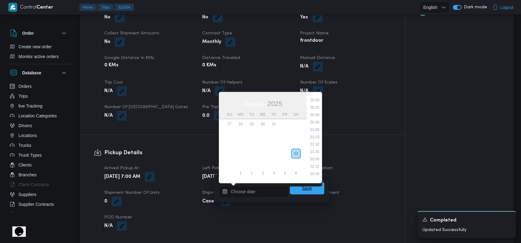
click at [302, 192] on span "Save" at bounding box center [307, 189] width 34 height 12
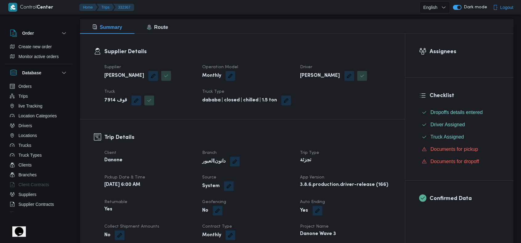
scroll to position [82, 0]
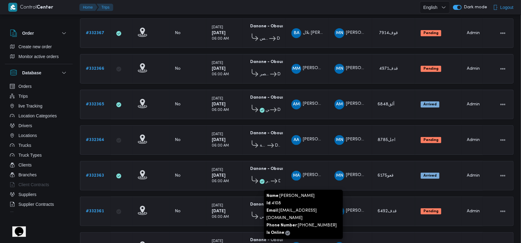
scroll to position [71, 0]
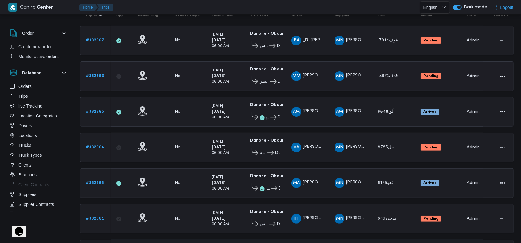
click at [88, 74] on b "# 332366" at bounding box center [95, 76] width 18 height 4
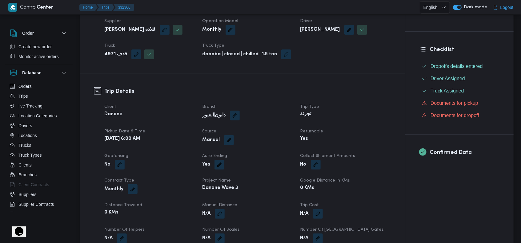
scroll to position [154, 0]
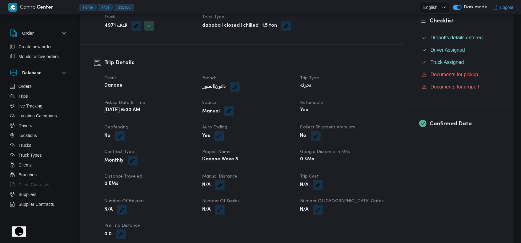
click at [231, 115] on button "button" at bounding box center [229, 112] width 10 height 10
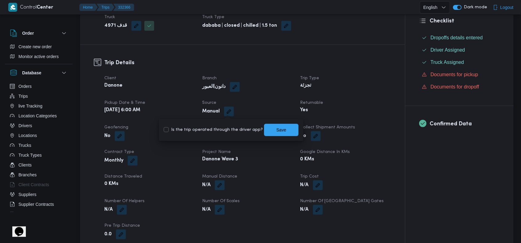
click at [225, 128] on label "Is the trip operated through the driver app?" at bounding box center [213, 130] width 99 height 7
checkbox input "true"
click at [276, 128] on span "Save" at bounding box center [281, 129] width 10 height 7
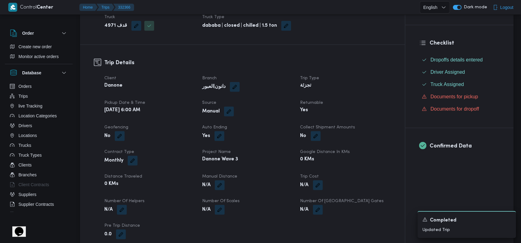
scroll to position [277, 0]
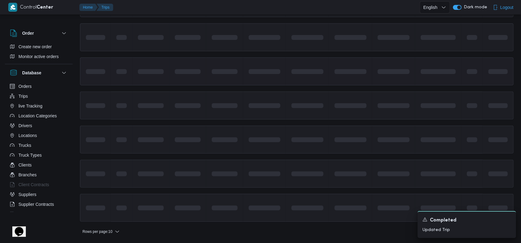
scroll to position [71, 0]
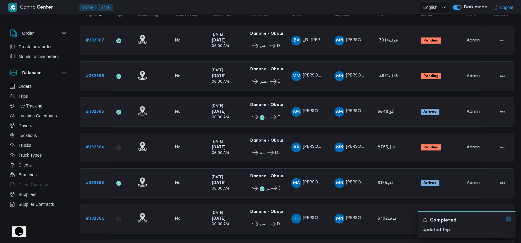
click at [510, 219] on icon "Dismiss toast" at bounding box center [508, 219] width 5 height 5
click at [473, 217] on span "Admin" at bounding box center [473, 219] width 13 height 4
click at [478, 222] on td "Platform Admin" at bounding box center [472, 219] width 22 height 30
click at [473, 217] on span "Admin" at bounding box center [473, 219] width 13 height 4
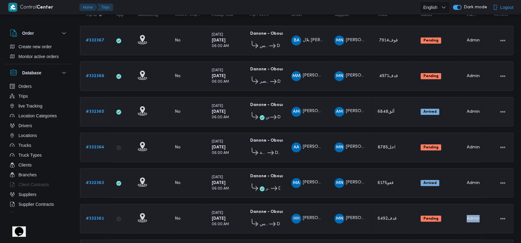
click at [473, 217] on span "Admin" at bounding box center [473, 219] width 13 height 4
click at [475, 222] on td "Platform Admin" at bounding box center [472, 219] width 22 height 30
click at [100, 74] on b "# 332366" at bounding box center [95, 76] width 18 height 4
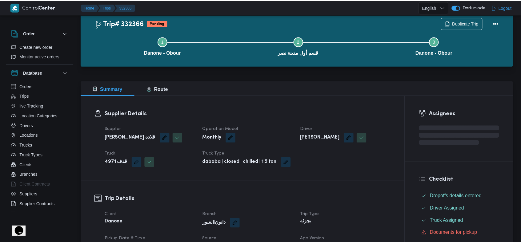
scroll to position [71, 0]
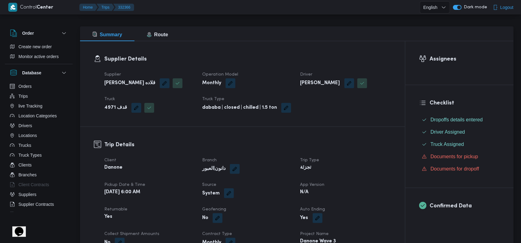
click at [227, 191] on button "button" at bounding box center [229, 194] width 10 height 10
click at [206, 211] on label "Is the trip operated through the driver app?" at bounding box center [212, 212] width 99 height 7
checkbox input "false"
click at [288, 211] on span "Save" at bounding box center [280, 212] width 34 height 12
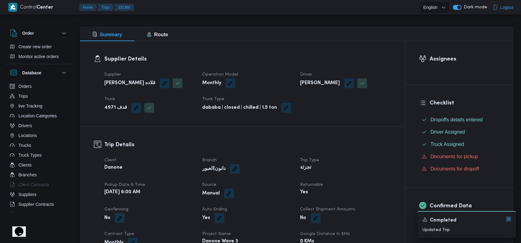
click at [508, 218] on icon "Dismiss toast" at bounding box center [508, 219] width 5 height 5
click at [389, 160] on dt "Trip Type" at bounding box center [345, 160] width 91 height 7
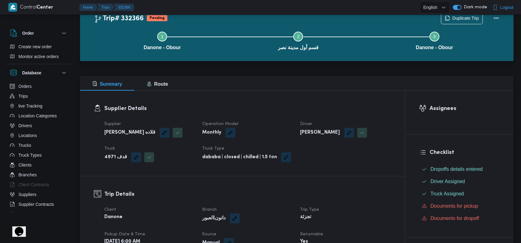
scroll to position [3, 0]
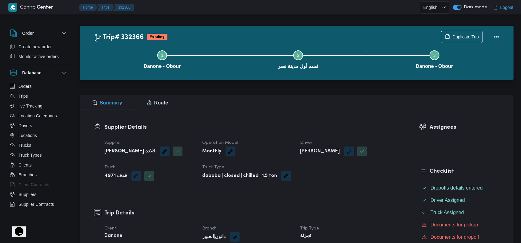
click at [247, 176] on b "dababa | closed | chilled | 1.5 ton" at bounding box center [239, 176] width 75 height 7
click at [291, 185] on div "Supplier Details Supplier [PERSON_NAME] قلاده Operation Model Monthly Driver [P…" at bounding box center [242, 153] width 325 height 86
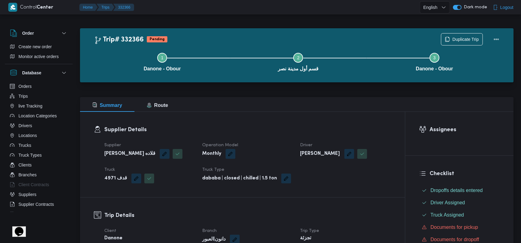
scroll to position [0, 0]
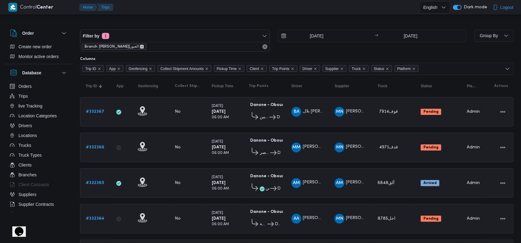
click at [140, 46] on icon "remove selected entity" at bounding box center [142, 47] width 4 height 4
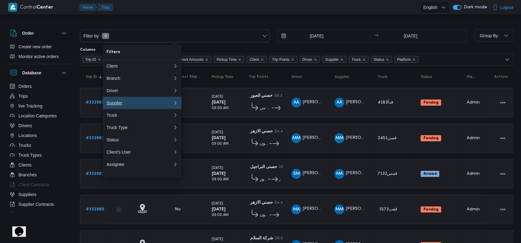
click at [125, 106] on div "Supplier" at bounding box center [140, 103] width 66 height 5
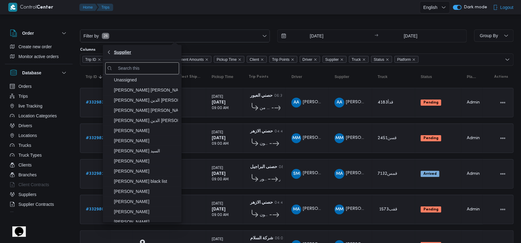
click at [122, 54] on span "Supplier" at bounding box center [122, 52] width 17 height 7
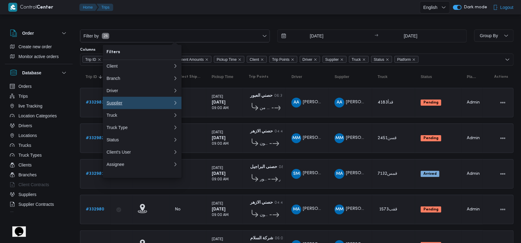
click at [130, 105] on div "Supplier" at bounding box center [140, 103] width 66 height 5
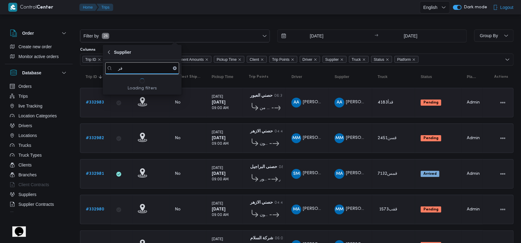
type input "ف"
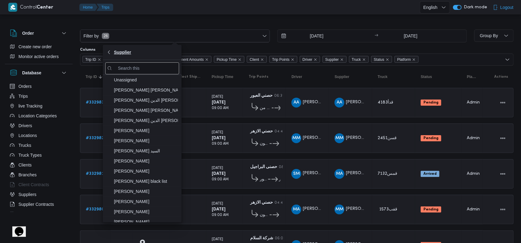
click at [121, 58] on button "Supplier" at bounding box center [142, 52] width 79 height 15
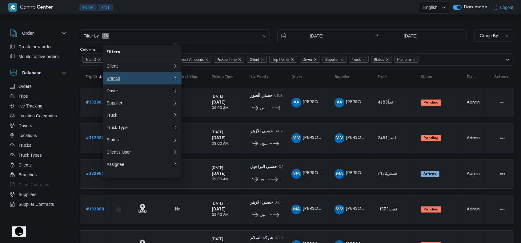
click at [126, 78] on div "Branch" at bounding box center [139, 78] width 64 height 5
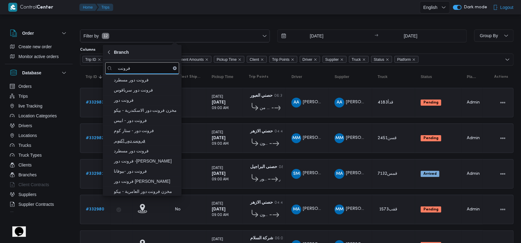
type input "فرونت"
click at [127, 144] on span "فرونت دور اكتوبر" at bounding box center [146, 140] width 64 height 7
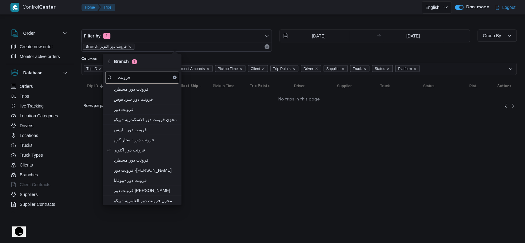
click at [306, 177] on html "Control Center Home Trips English عربي Dark mode Logout Order Create new order …" at bounding box center [262, 121] width 525 height 243
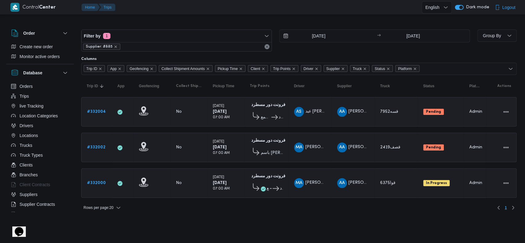
click at [99, 107] on div "# 332004" at bounding box center [97, 112] width 24 height 12
click at [98, 112] on b "# 332004" at bounding box center [96, 112] width 19 height 4
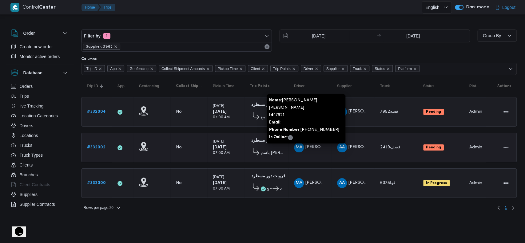
click at [320, 146] on span "[PERSON_NAME] [PERSON_NAME]" at bounding box center [341, 147] width 71 height 4
click at [318, 155] on td "Driver MA [PERSON_NAME] [PERSON_NAME]" at bounding box center [310, 148] width 43 height 30
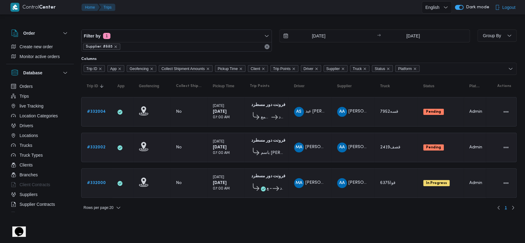
click at [318, 155] on td "Driver MA [PERSON_NAME] [PERSON_NAME]" at bounding box center [310, 148] width 43 height 30
click at [318, 156] on td "Driver MA [PERSON_NAME] [PERSON_NAME]" at bounding box center [310, 148] width 43 height 30
click at [320, 149] on span "MA [PERSON_NAME] [PERSON_NAME]" at bounding box center [310, 148] width 32 height 10
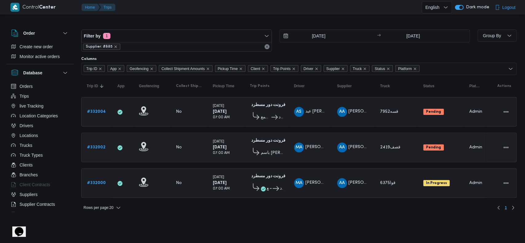
click at [325, 152] on div "MA [PERSON_NAME] [PERSON_NAME]" at bounding box center [310, 147] width 37 height 15
click at [115, 46] on icon "remove selected entity" at bounding box center [116, 47] width 4 height 4
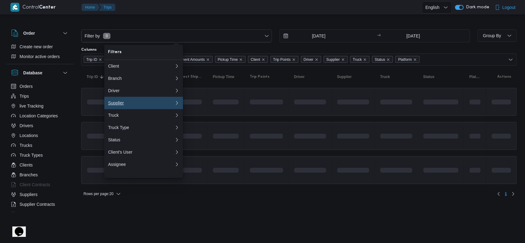
click at [141, 106] on div "Supplier" at bounding box center [140, 103] width 64 height 5
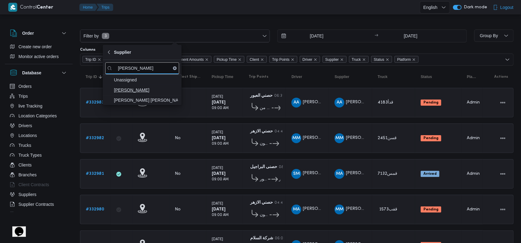
type input "[PERSON_NAME]"
click at [152, 93] on span "[PERSON_NAME]" at bounding box center [146, 90] width 64 height 7
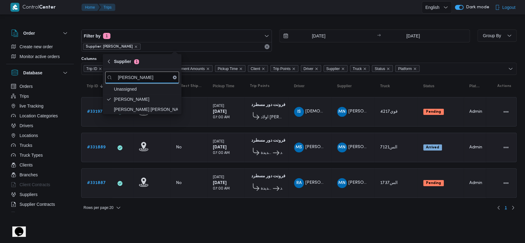
click at [301, 155] on td "Driver MS [PERSON_NAME] [PERSON_NAME]" at bounding box center [310, 148] width 43 height 30
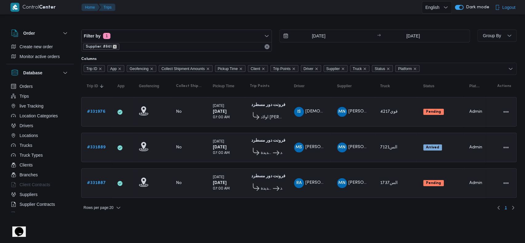
click at [113, 46] on icon "remove selected entity" at bounding box center [115, 47] width 4 height 4
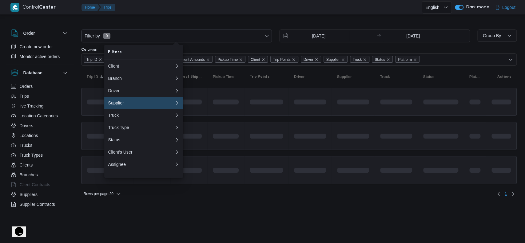
click at [136, 102] on button "Supplier 0" at bounding box center [143, 103] width 79 height 12
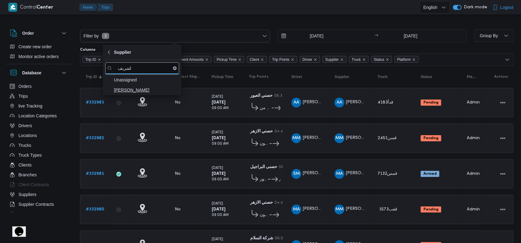
type input "لشريف"
click at [149, 92] on span "[PERSON_NAME]" at bounding box center [146, 90] width 64 height 7
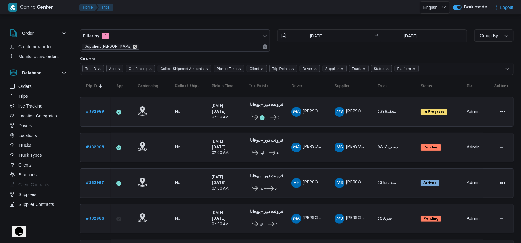
click at [137, 47] on icon "remove selected entity" at bounding box center [135, 47] width 4 height 4
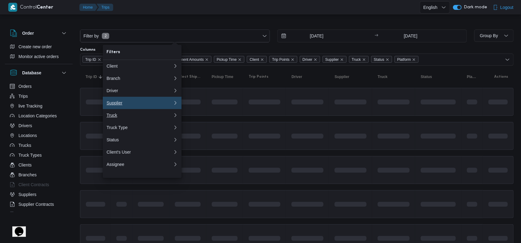
click at [130, 109] on button "Supplier 0" at bounding box center [142, 103] width 79 height 12
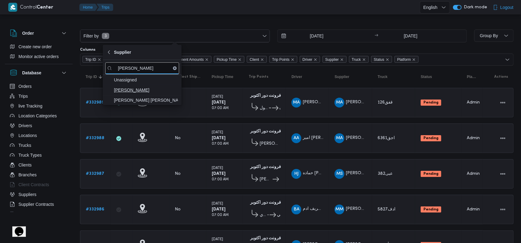
type input "[PERSON_NAME]"
click at [163, 90] on span "[PERSON_NAME]" at bounding box center [146, 90] width 64 height 7
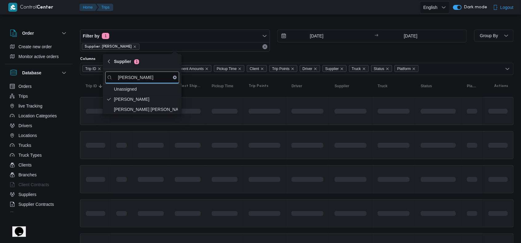
click at [274, 151] on span at bounding box center [265, 145] width 32 height 19
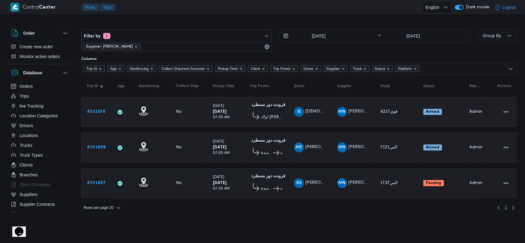
click at [92, 110] on b "# 331976" at bounding box center [96, 112] width 18 height 4
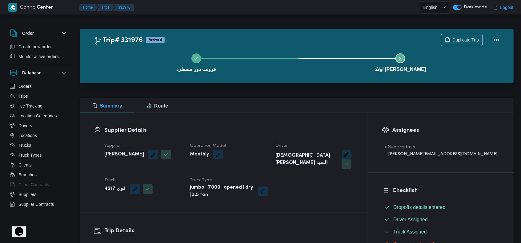
click at [158, 107] on span "Route" at bounding box center [157, 105] width 21 height 5
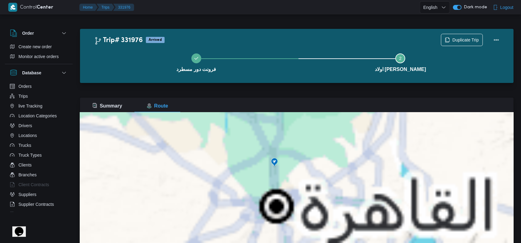
drag, startPoint x: 230, startPoint y: 155, endPoint x: 325, endPoint y: 193, distance: 103.1
click at [325, 193] on div at bounding box center [297, 190] width 434 height 154
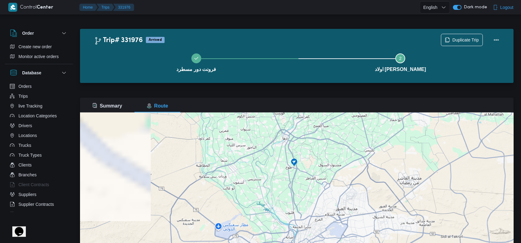
drag, startPoint x: 287, startPoint y: 176, endPoint x: 308, endPoint y: 182, distance: 22.0
click at [308, 182] on div at bounding box center [297, 190] width 434 height 154
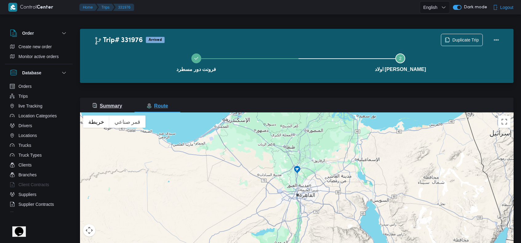
click at [99, 105] on span "Summary" at bounding box center [107, 105] width 30 height 5
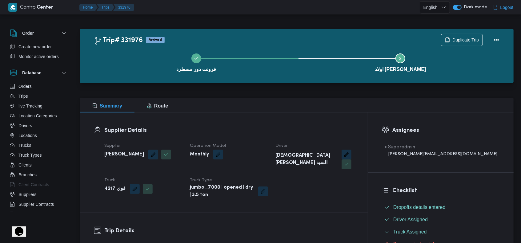
click at [198, 133] on h3 "Supplier Details" at bounding box center [229, 131] width 250 height 8
